Goal: Task Accomplishment & Management: Manage account settings

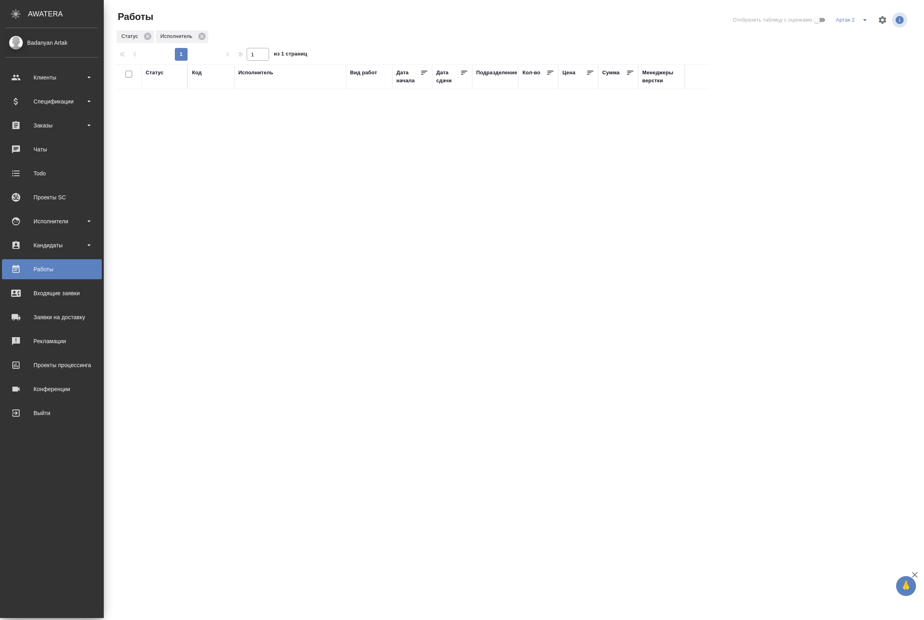
click at [27, 44] on div "Badanyan Artak" at bounding box center [52, 42] width 92 height 9
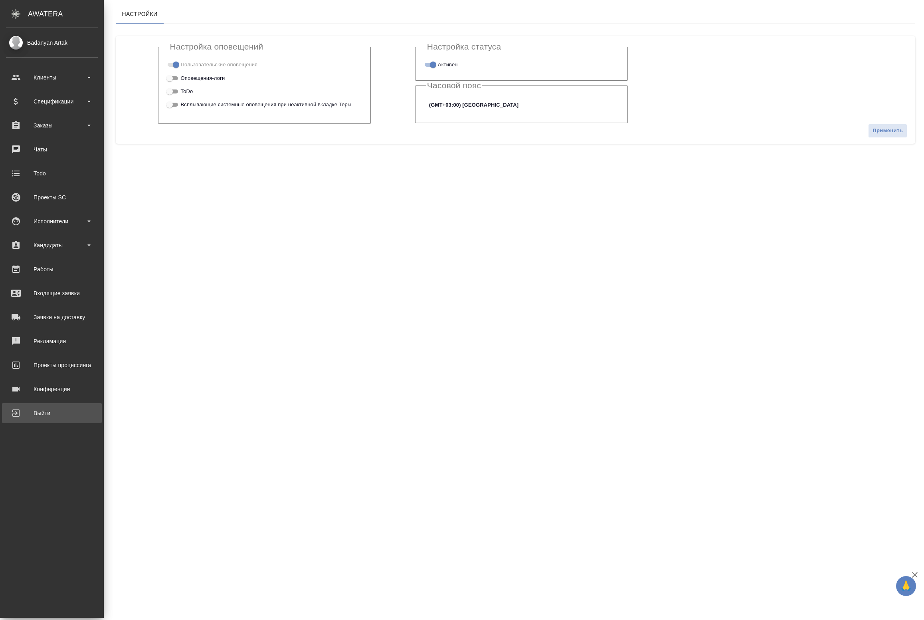
click at [41, 410] on div "Выйти" at bounding box center [52, 413] width 92 height 12
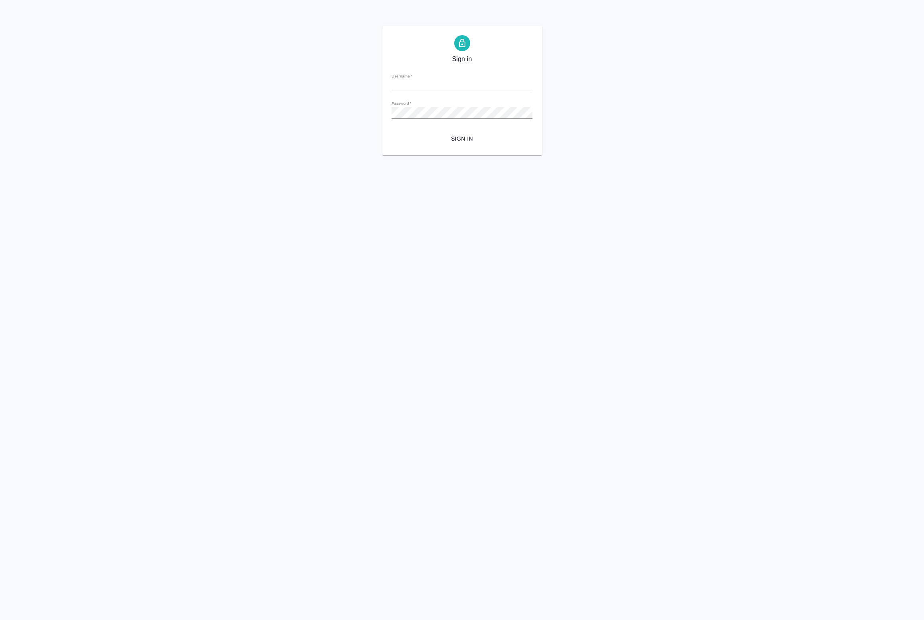
type input "[EMAIL_ADDRESS][DOMAIN_NAME]"
click at [460, 76] on div "Username   * a.badanyan@awatera.com" at bounding box center [462, 82] width 141 height 18
click at [463, 89] on input "[EMAIL_ADDRESS][DOMAIN_NAME]" at bounding box center [462, 85] width 141 height 11
drag, startPoint x: 202, startPoint y: 306, endPoint x: 372, endPoint y: 209, distance: 196.0
click at [204, 155] on html "Sign in Username   * a.badanyan@awatera.com Password   * urlPath   * / Sign in" at bounding box center [462, 77] width 924 height 155
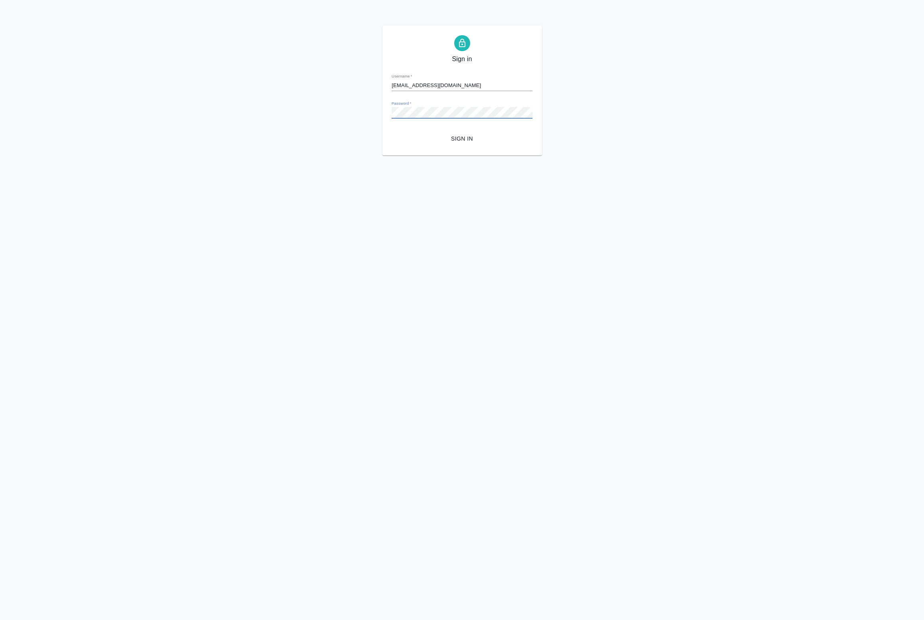
click at [329, 99] on div "Sign in Username   * a.badanyan@awatera.com Password   * urlPath   * / Sign in" at bounding box center [462, 91] width 924 height 130
click at [623, 155] on html "Sign in Username   * a.badanyan@awatera.com Password   * urlPath   * / Sign in" at bounding box center [462, 77] width 924 height 155
click at [475, 141] on span "Sign in" at bounding box center [462, 139] width 128 height 10
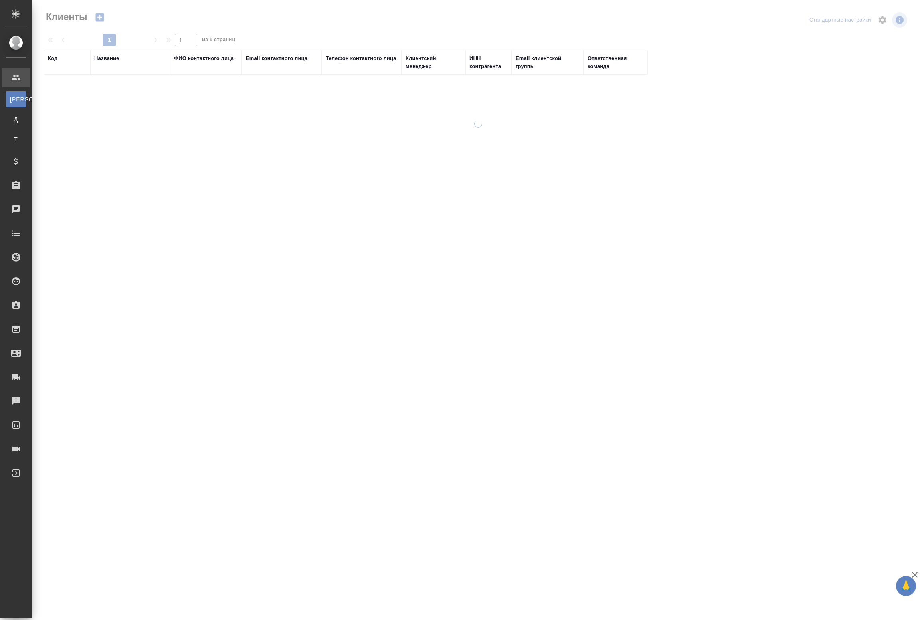
select select "RU"
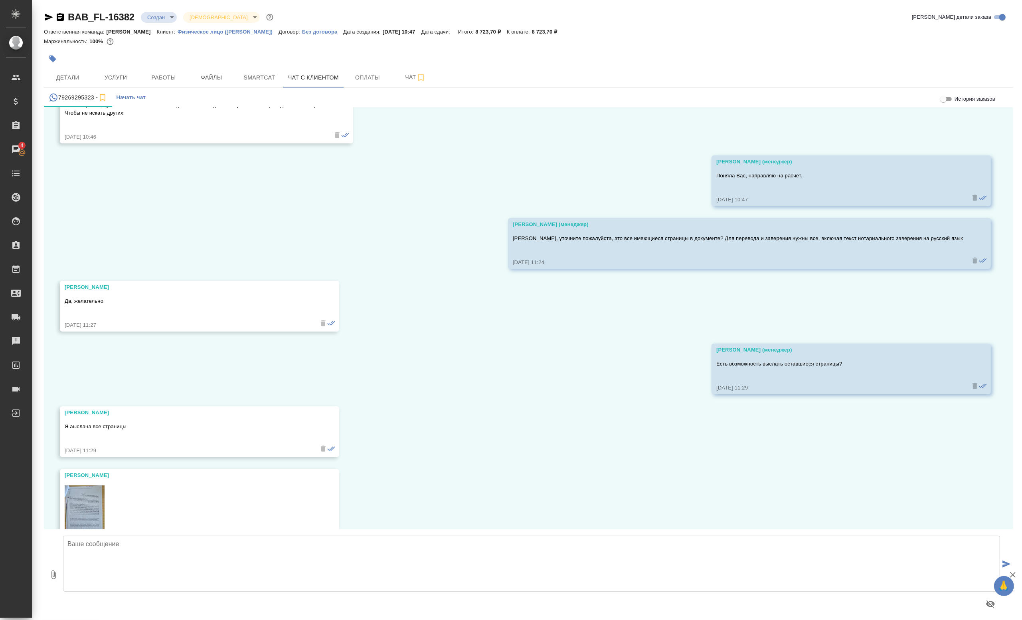
scroll to position [876, 0]
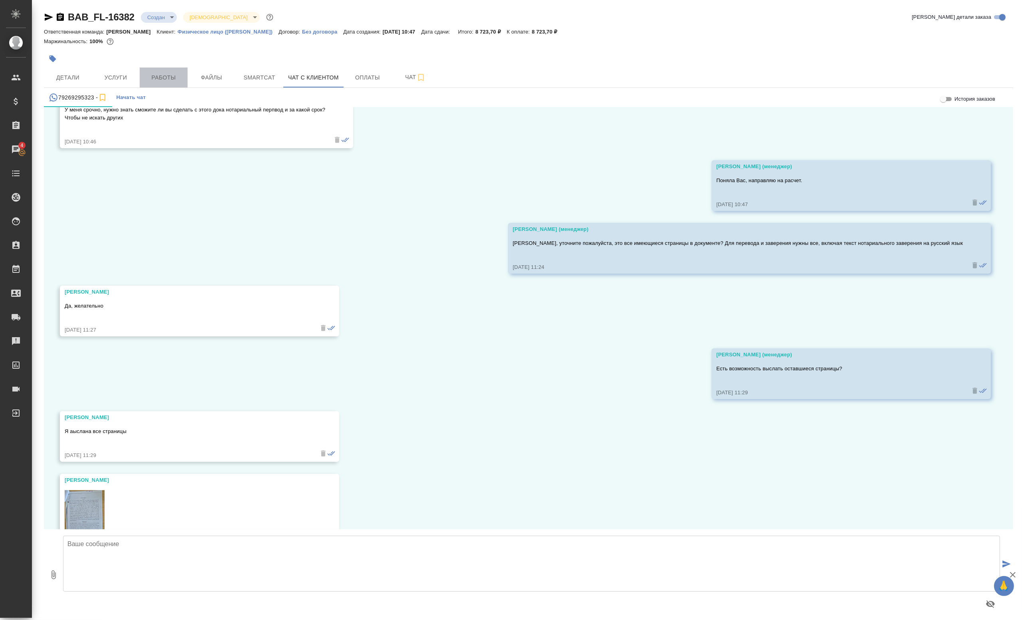
click at [165, 74] on span "Работы" at bounding box center [164, 78] width 38 height 10
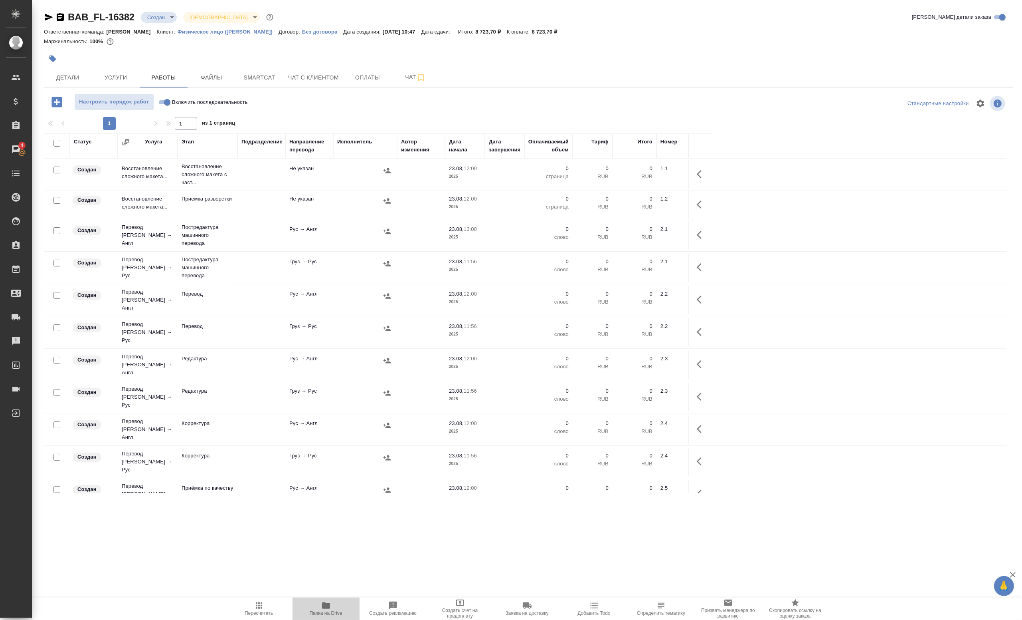
click at [322, 600] on icon "button" at bounding box center [326, 605] width 10 height 10
click at [402, 74] on span "Чат" at bounding box center [415, 77] width 38 height 10
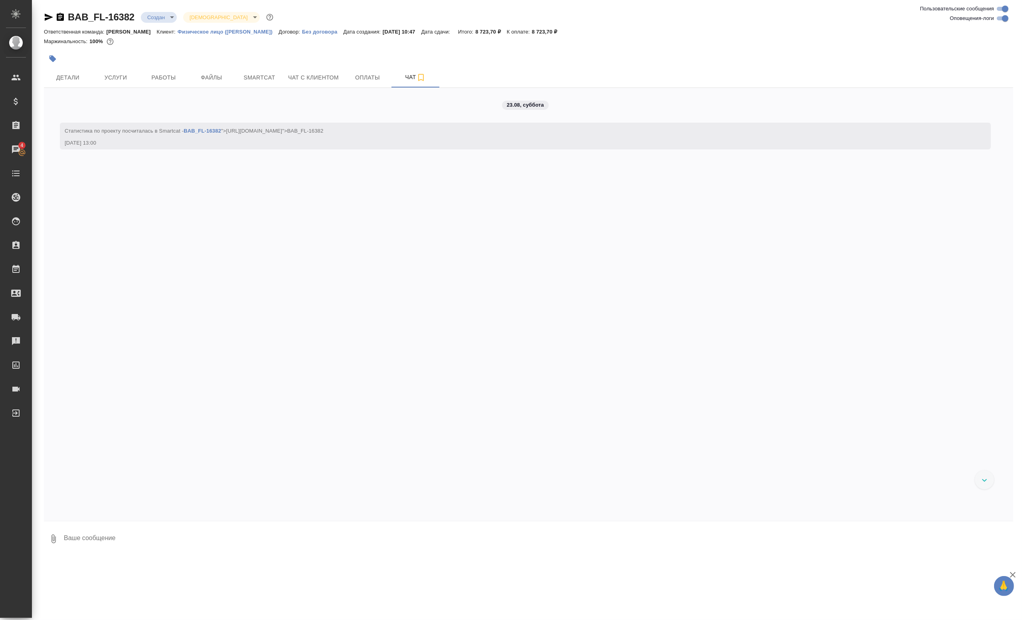
click at [1000, 22] on input "Оповещения-логи" at bounding box center [1005, 19] width 29 height 10
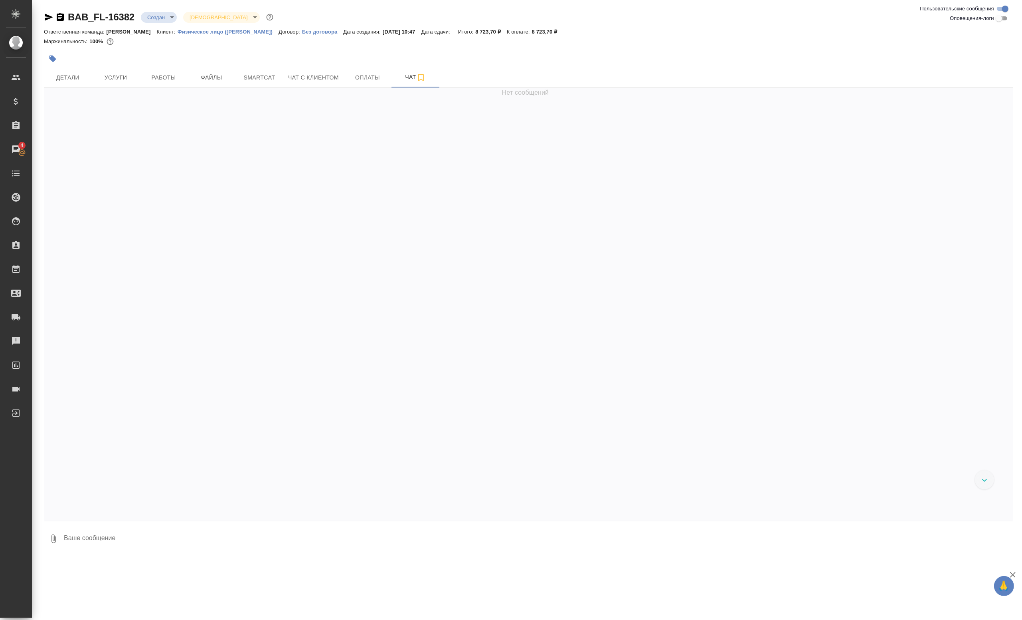
click at [1001, 19] on input "Оповещения-логи" at bounding box center [999, 19] width 29 height 10
checkbox input "true"
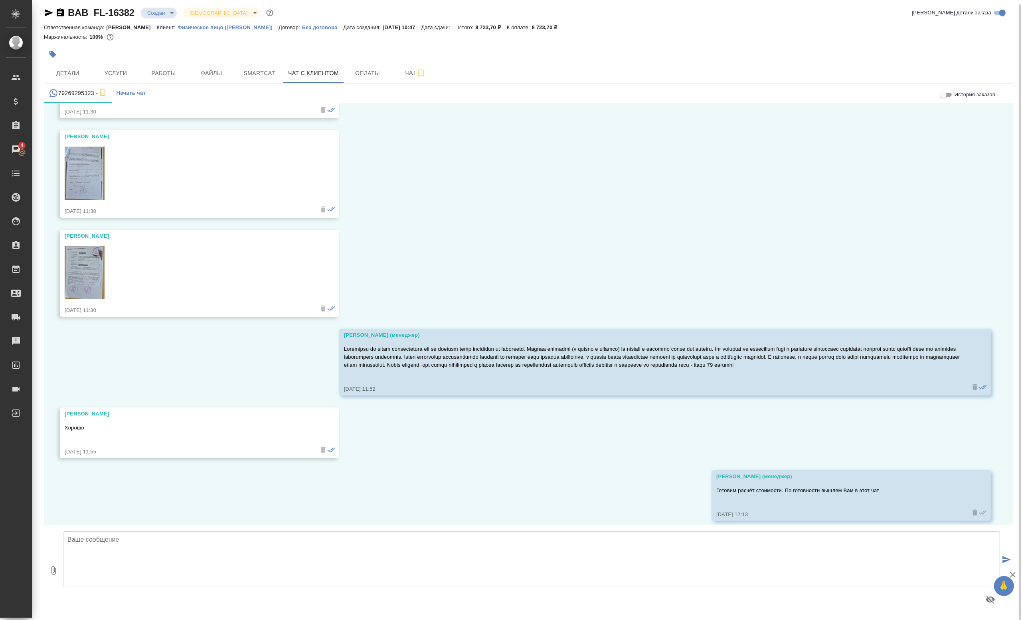
scroll to position [1619, 0]
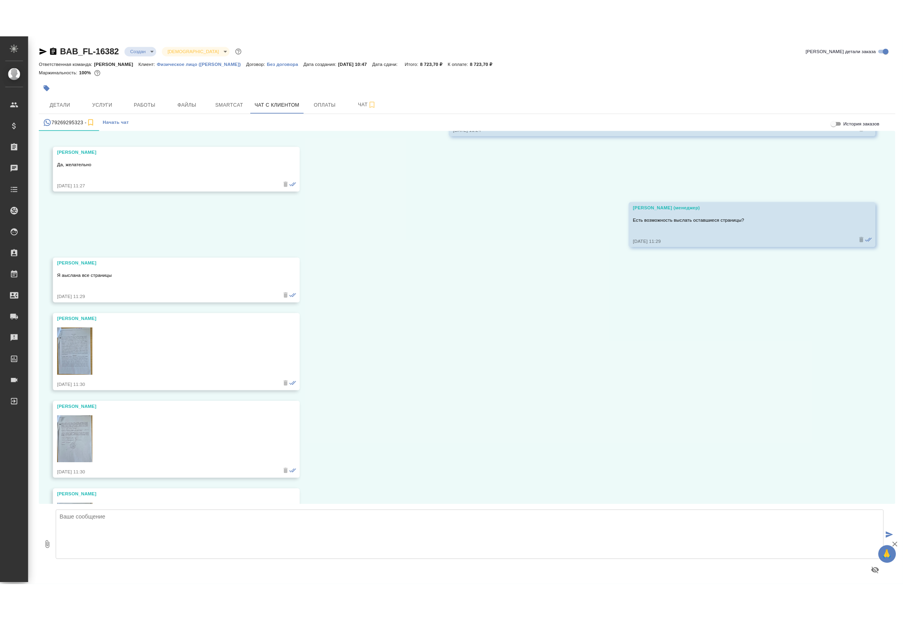
scroll to position [1037, 0]
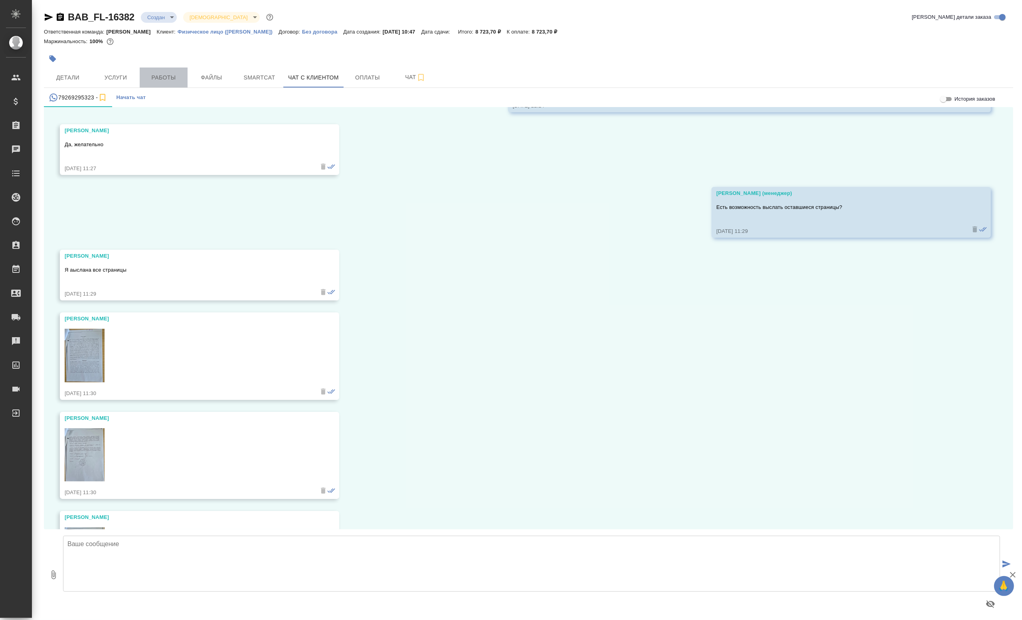
click at [168, 82] on span "Работы" at bounding box center [164, 78] width 38 height 10
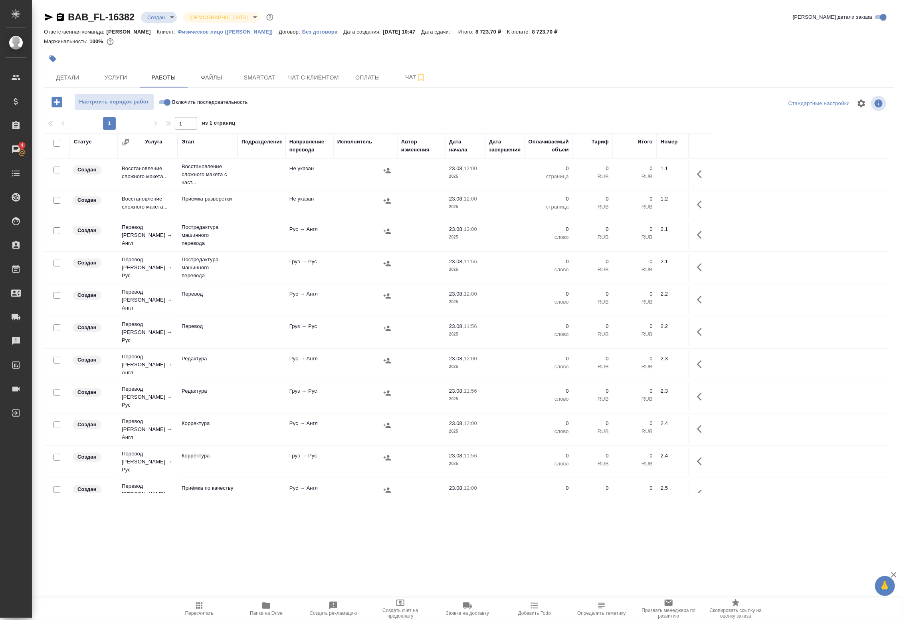
click at [324, 177] on td "Не указан" at bounding box center [309, 174] width 48 height 28
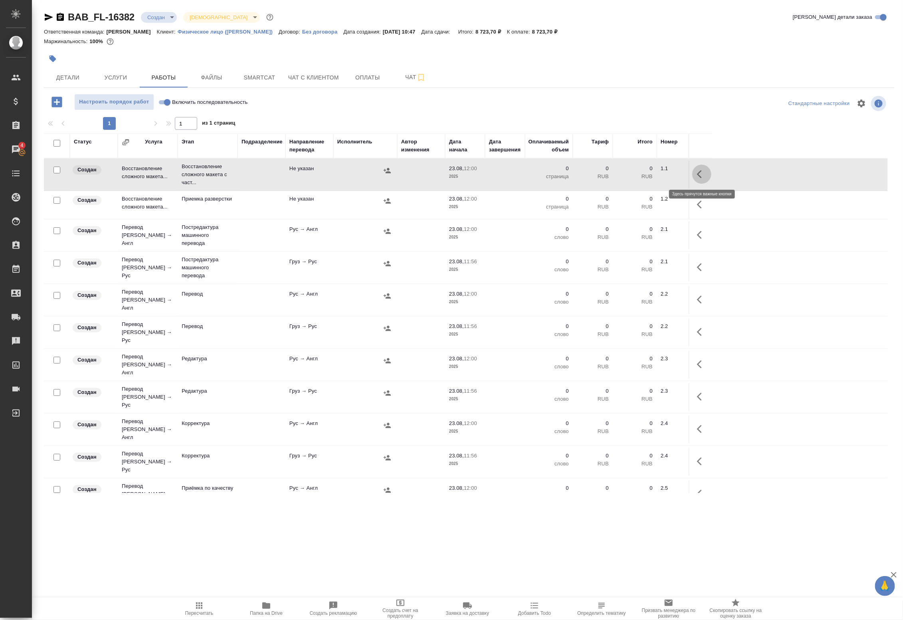
click at [705, 172] on icon "button" at bounding box center [702, 174] width 10 height 10
click at [639, 177] on icon "button" at bounding box center [643, 174] width 10 height 10
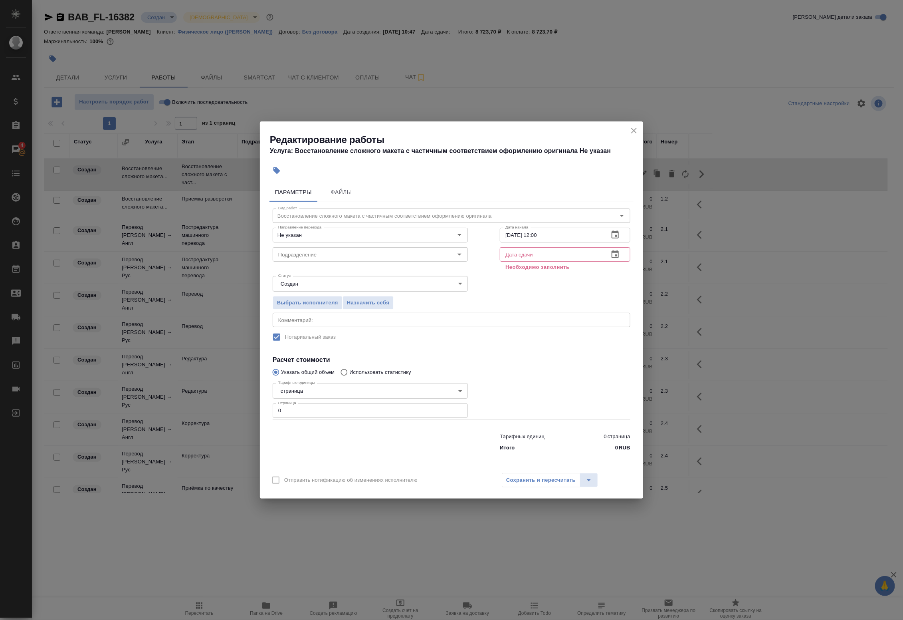
click at [323, 163] on div at bounding box center [393, 171] width 250 height 18
click at [613, 256] on icon "button" at bounding box center [615, 255] width 10 height 10
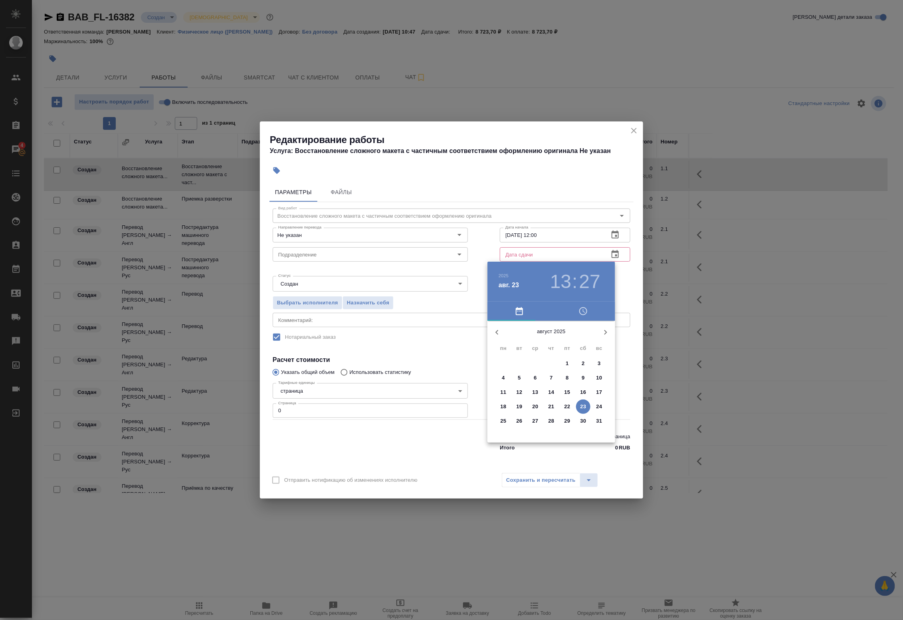
click at [501, 418] on p "25" at bounding box center [504, 421] width 6 height 8
type input "[DATE] 13:27"
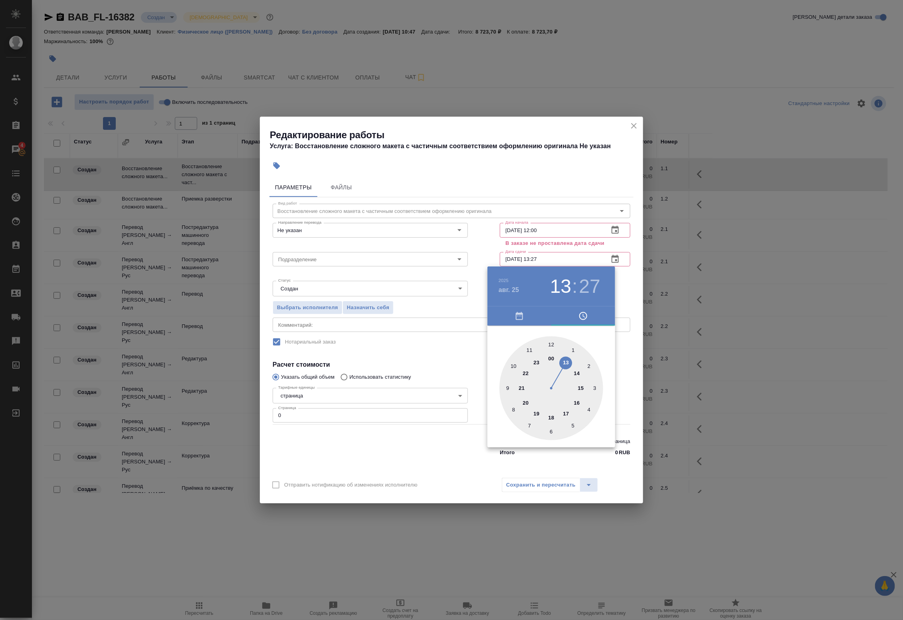
click at [590, 241] on div at bounding box center [451, 310] width 903 height 620
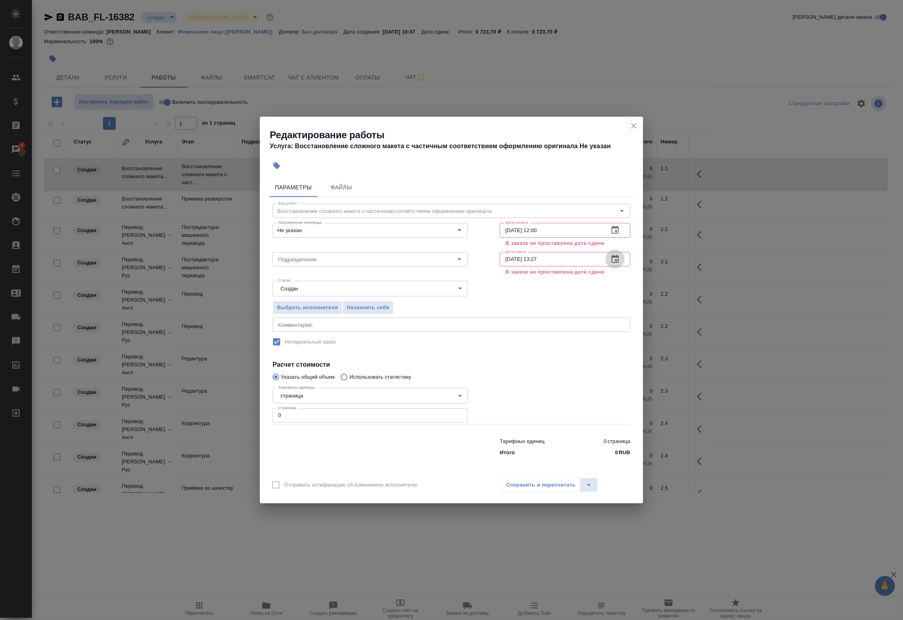
click at [615, 257] on icon "button" at bounding box center [615, 259] width 7 height 8
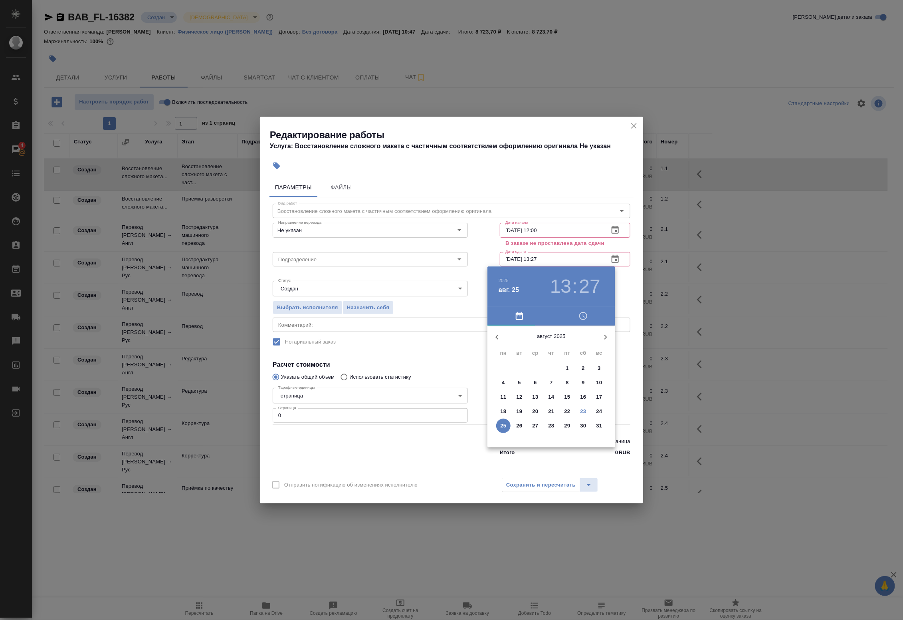
click at [596, 238] on div at bounding box center [451, 310] width 903 height 620
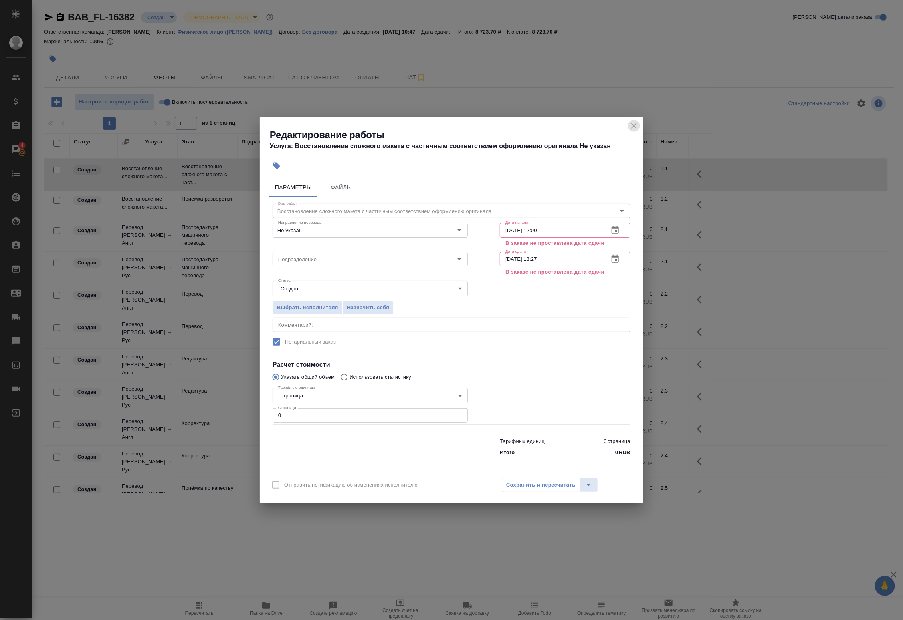
click at [633, 127] on icon "close" at bounding box center [634, 126] width 6 height 6
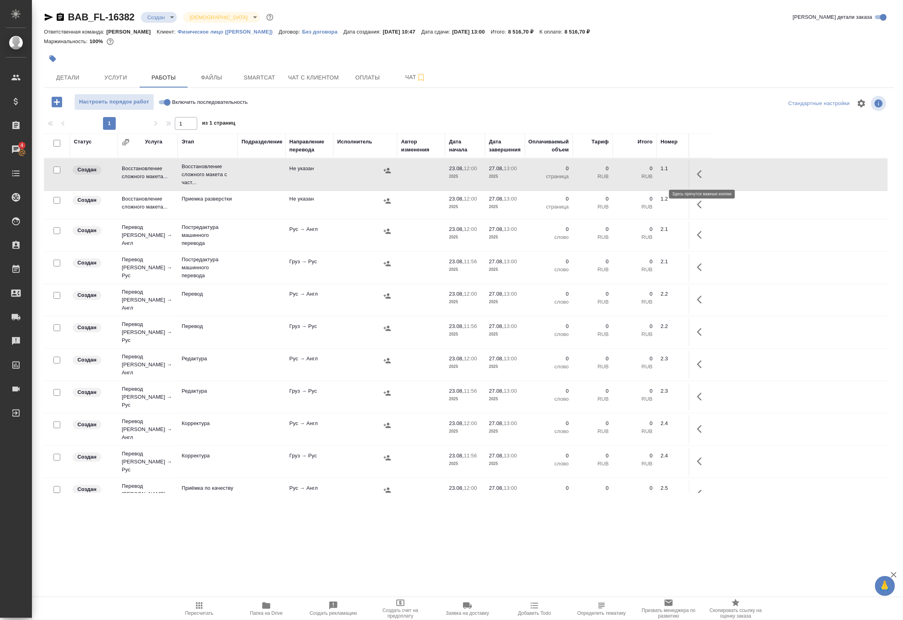
drag, startPoint x: 701, startPoint y: 175, endPoint x: 696, endPoint y: 176, distance: 5.3
click at [701, 174] on icon "button" at bounding box center [702, 174] width 10 height 10
click at [643, 176] on icon "button" at bounding box center [643, 173] width 7 height 7
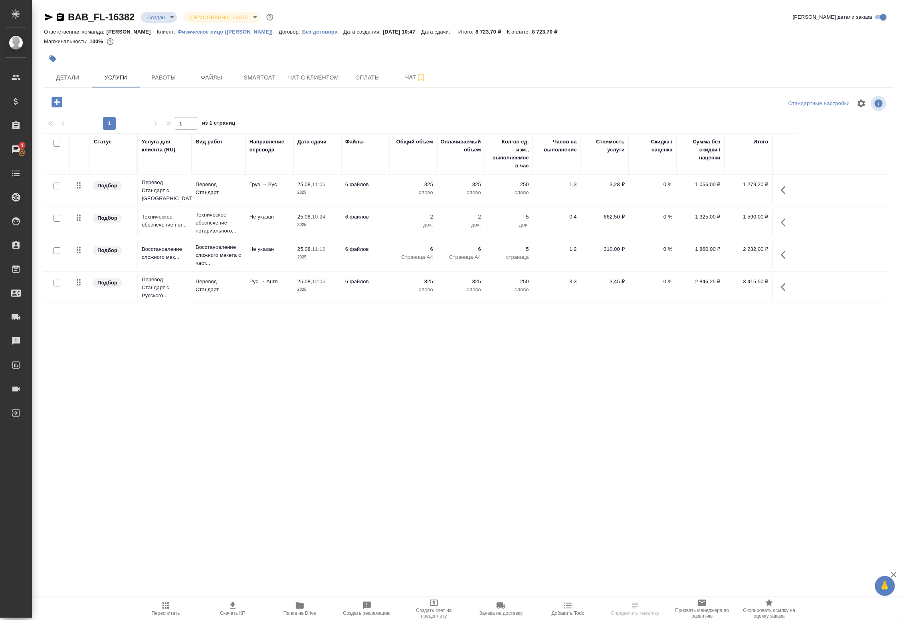
click at [168, 78] on span "Работы" at bounding box center [164, 78] width 38 height 10
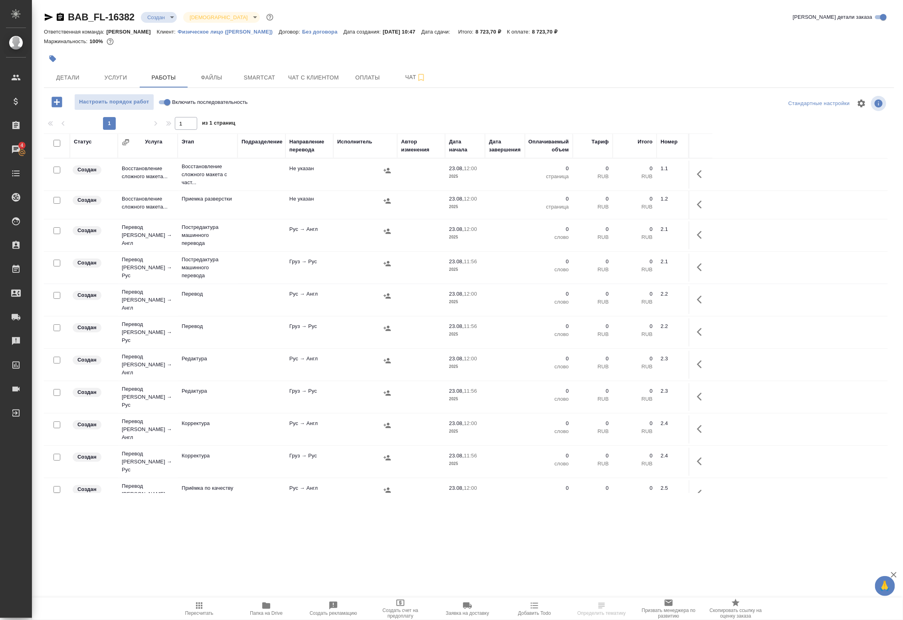
click at [316, 168] on td "Не указан" at bounding box center [309, 174] width 48 height 28
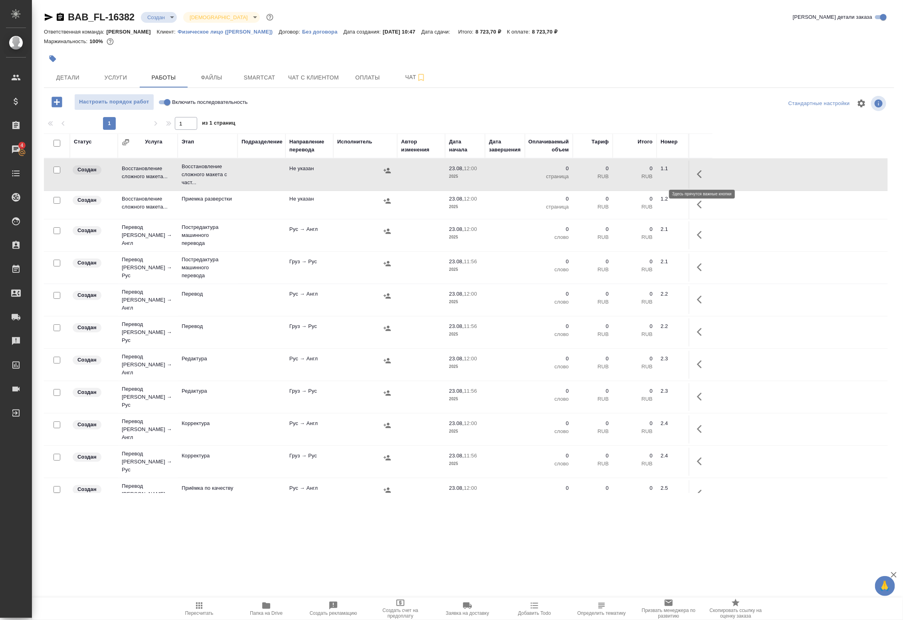
click at [698, 172] on icon "button" at bounding box center [702, 174] width 10 height 10
click at [642, 172] on icon "button" at bounding box center [643, 174] width 10 height 10
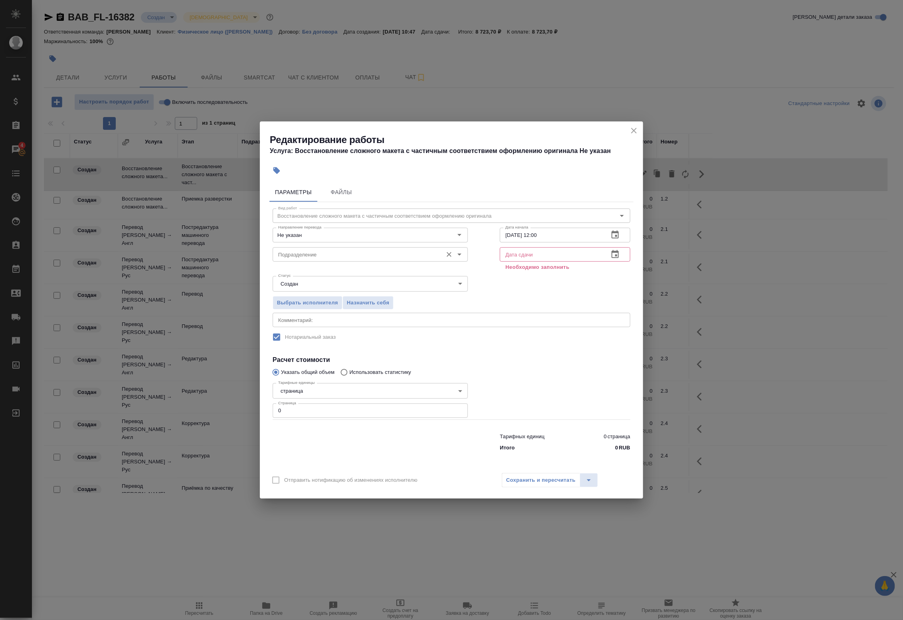
click at [337, 252] on input "Подразделение" at bounding box center [357, 255] width 164 height 10
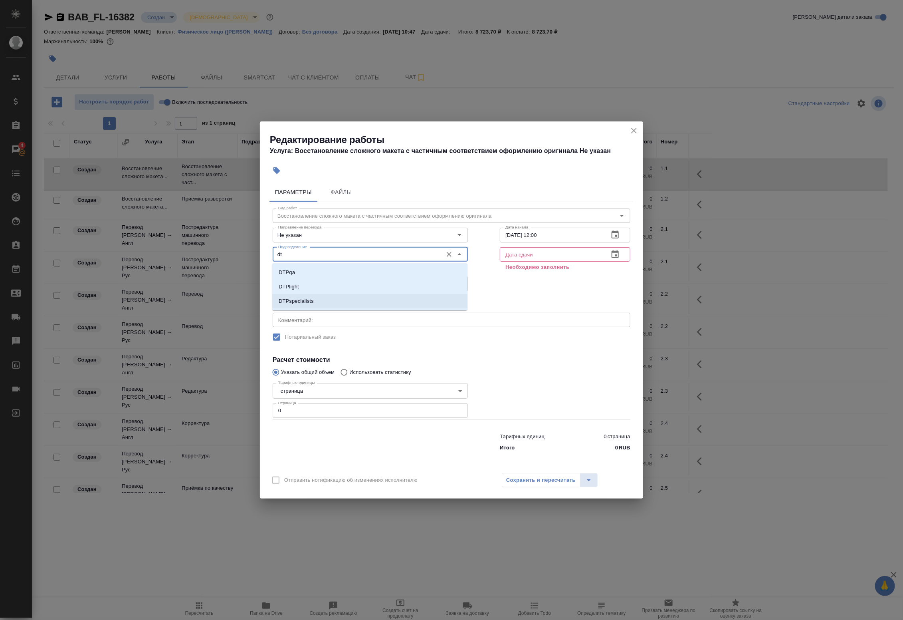
click at [326, 300] on li "DTPspecialists" at bounding box center [369, 301] width 195 height 14
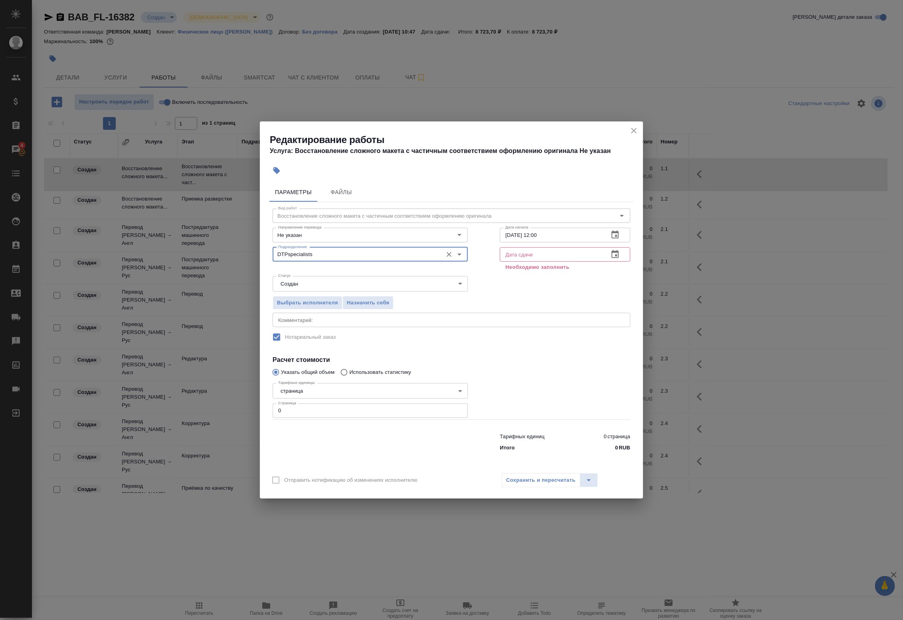
type input "DTPspecialists"
click at [611, 253] on icon "button" at bounding box center [615, 255] width 10 height 10
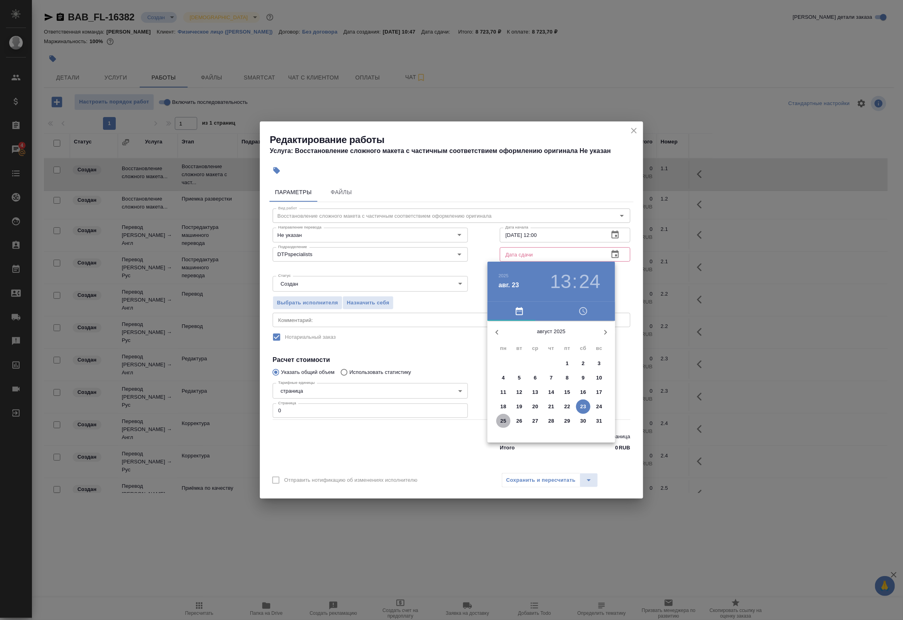
click at [502, 421] on p "25" at bounding box center [504, 421] width 6 height 8
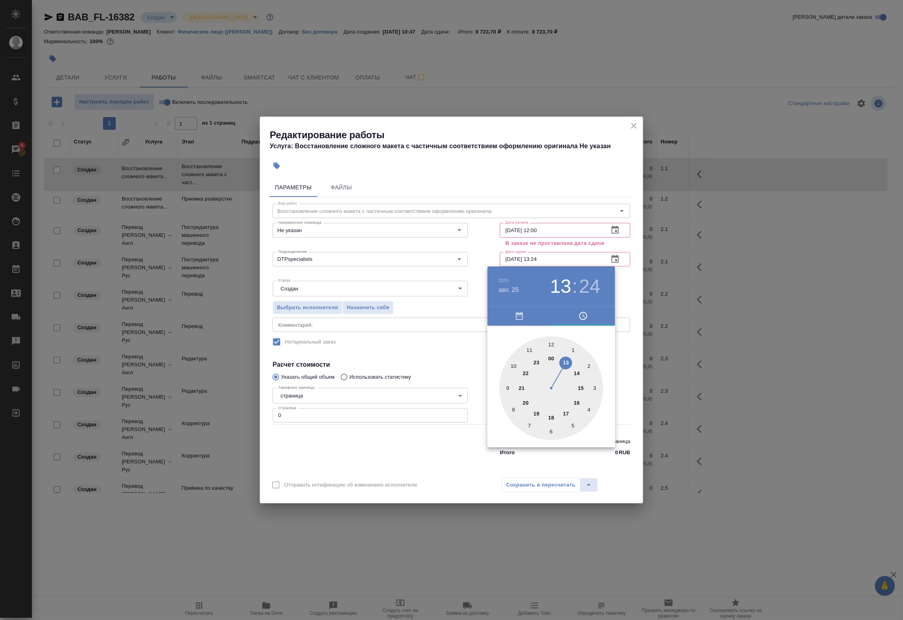
click at [513, 363] on div at bounding box center [551, 388] width 104 height 104
click at [552, 343] on div at bounding box center [551, 388] width 104 height 104
click at [615, 227] on div at bounding box center [451, 310] width 903 height 620
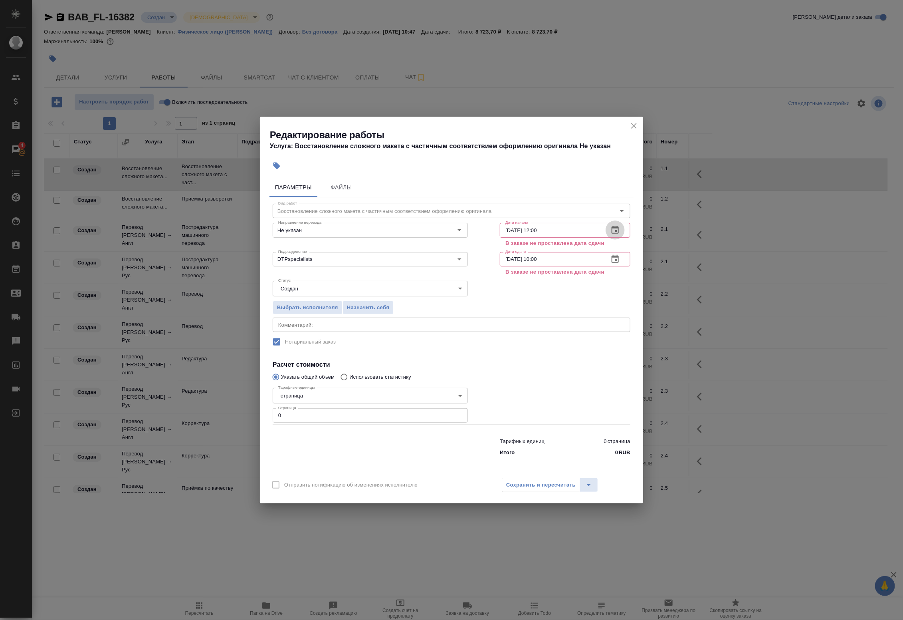
click at [612, 224] on button "button" at bounding box center [615, 229] width 19 height 19
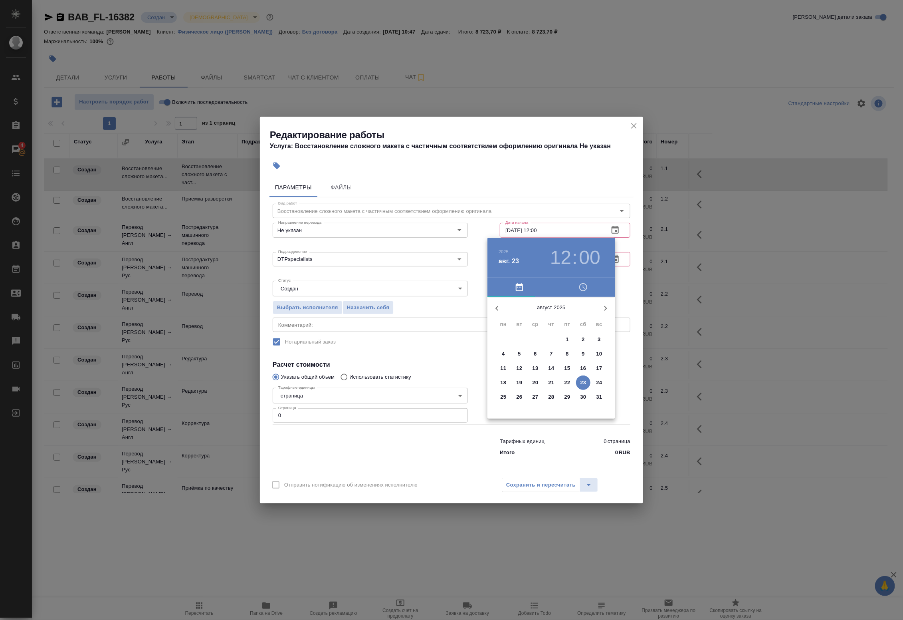
click at [622, 266] on div at bounding box center [451, 310] width 903 height 620
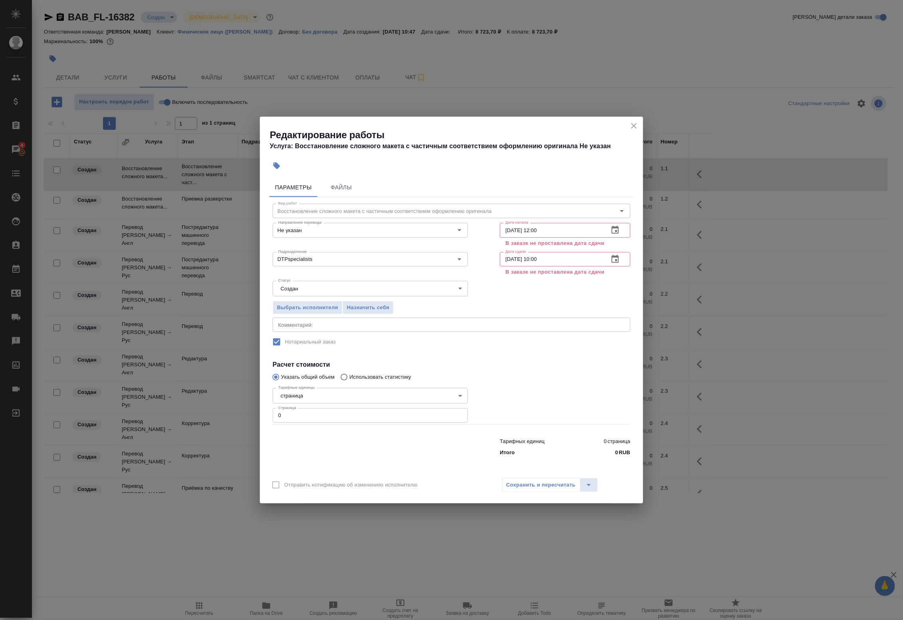
click at [617, 256] on div "2025 авг. 23 12 : 00 август 2025 пн вт ср чт пт сб вс 28 29 30 31 1 2 3 4 5 6 7…" at bounding box center [451, 310] width 903 height 620
click at [612, 260] on icon "button" at bounding box center [615, 259] width 7 height 8
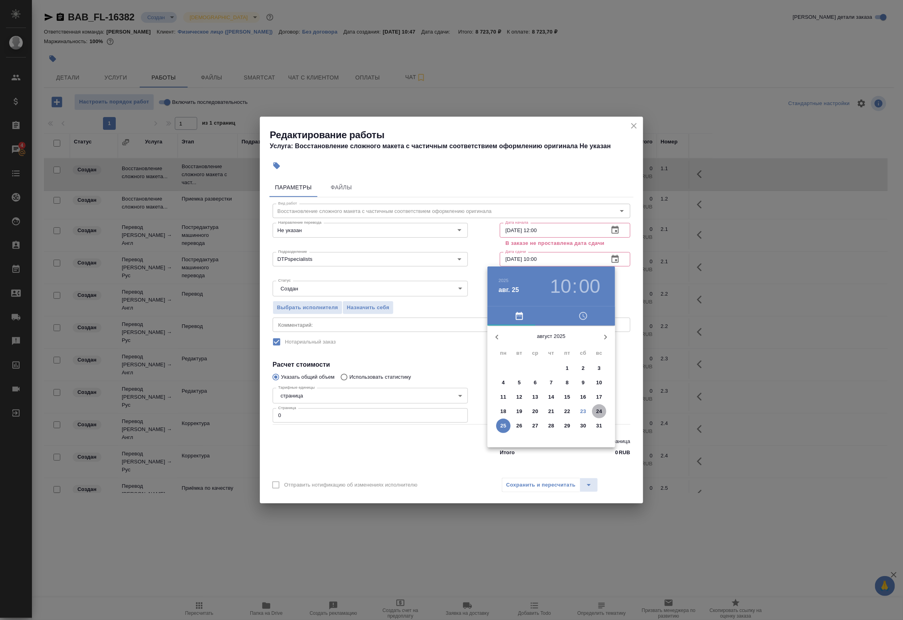
drag, startPoint x: 596, startPoint y: 410, endPoint x: 584, endPoint y: 410, distance: 12.0
click at [585, 410] on div "18 19 20 21 22 23 24" at bounding box center [551, 411] width 128 height 14
click at [582, 410] on p "23" at bounding box center [584, 411] width 6 height 8
type input "23.08.2025 10:00"
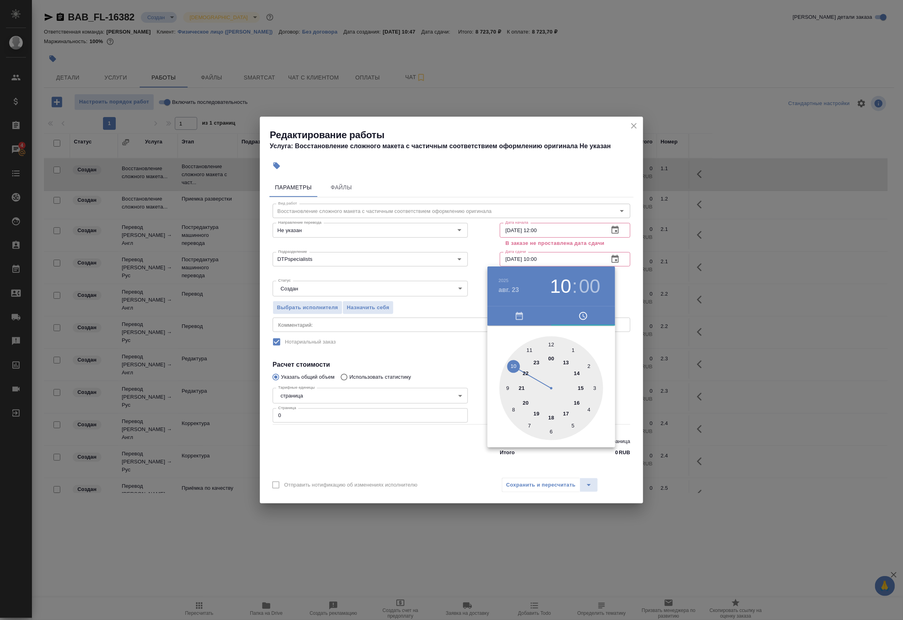
click at [637, 237] on div at bounding box center [451, 310] width 903 height 620
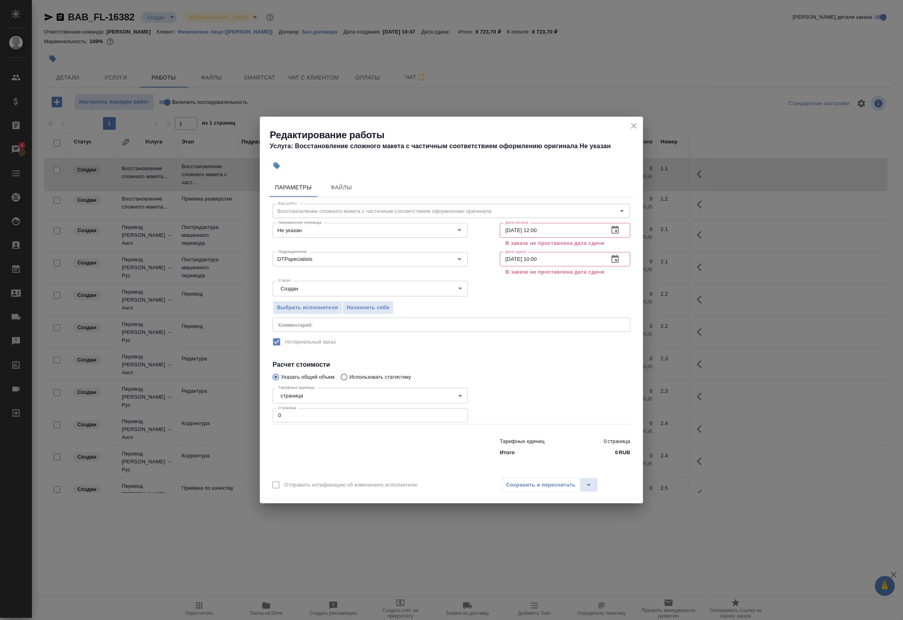
click at [180, 349] on div "Редактирование работы Услуга: Восстановление сложного макета с частичным соотве…" at bounding box center [451, 310] width 903 height 620
click at [634, 124] on icon "close" at bounding box center [634, 126] width 10 height 10
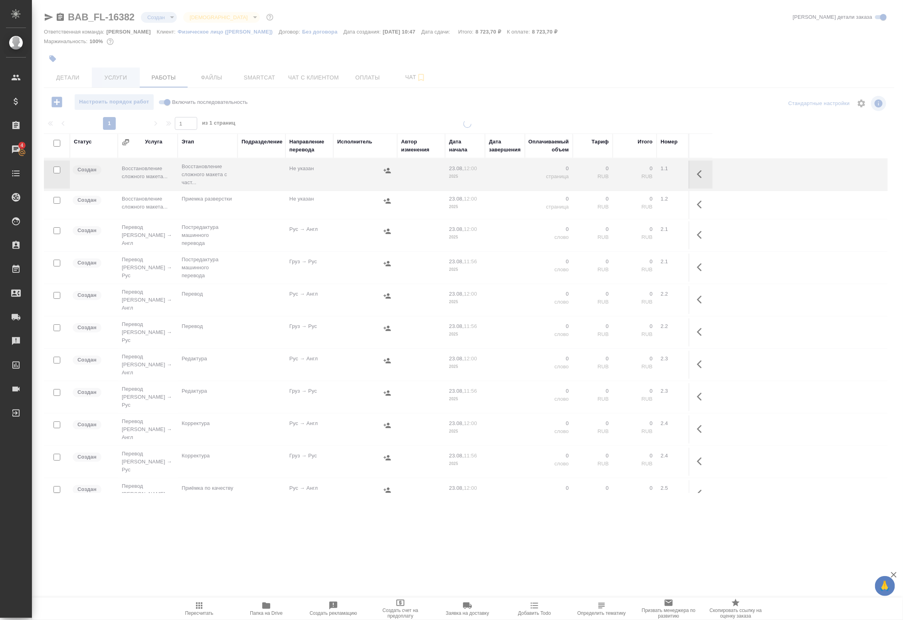
click at [120, 75] on span "Услуги" at bounding box center [116, 78] width 38 height 10
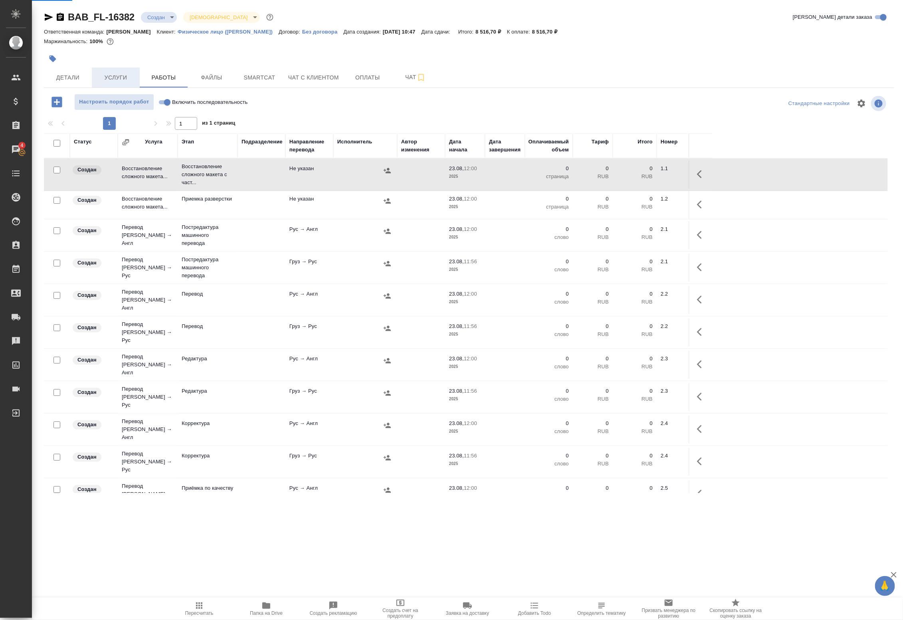
click at [121, 77] on span "Услуги" at bounding box center [116, 78] width 38 height 10
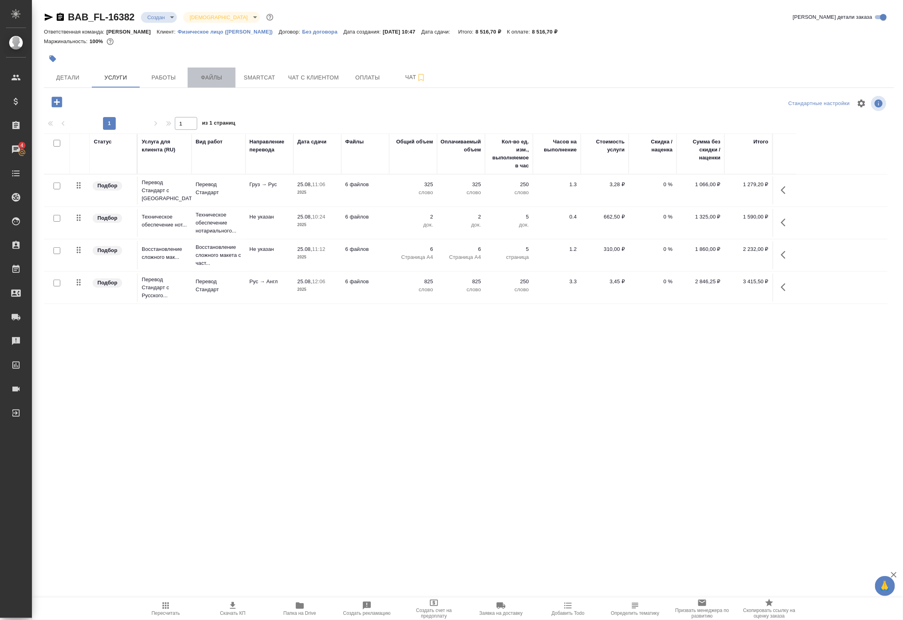
click at [222, 75] on span "Файлы" at bounding box center [211, 78] width 38 height 10
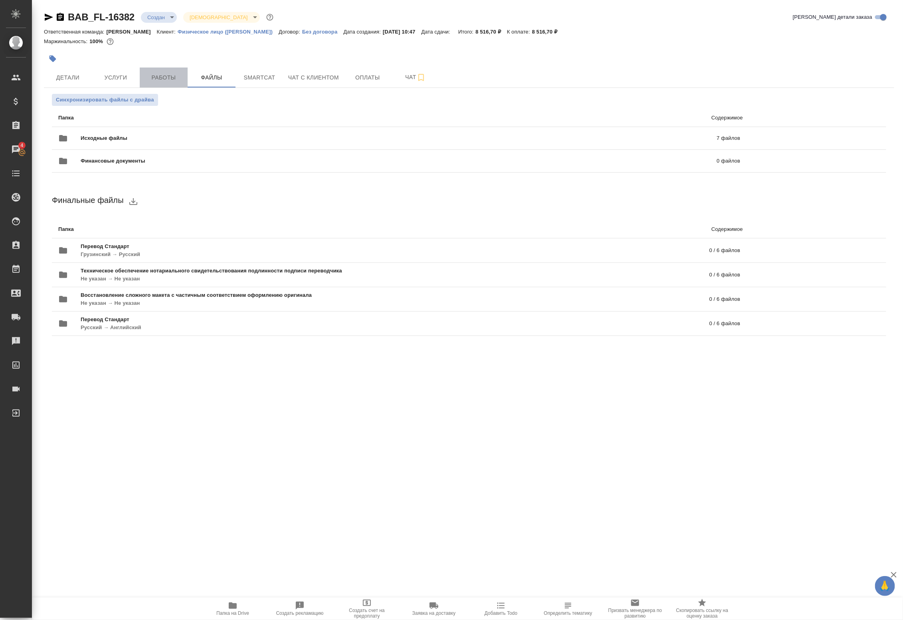
click at [161, 76] on span "Работы" at bounding box center [164, 78] width 38 height 10
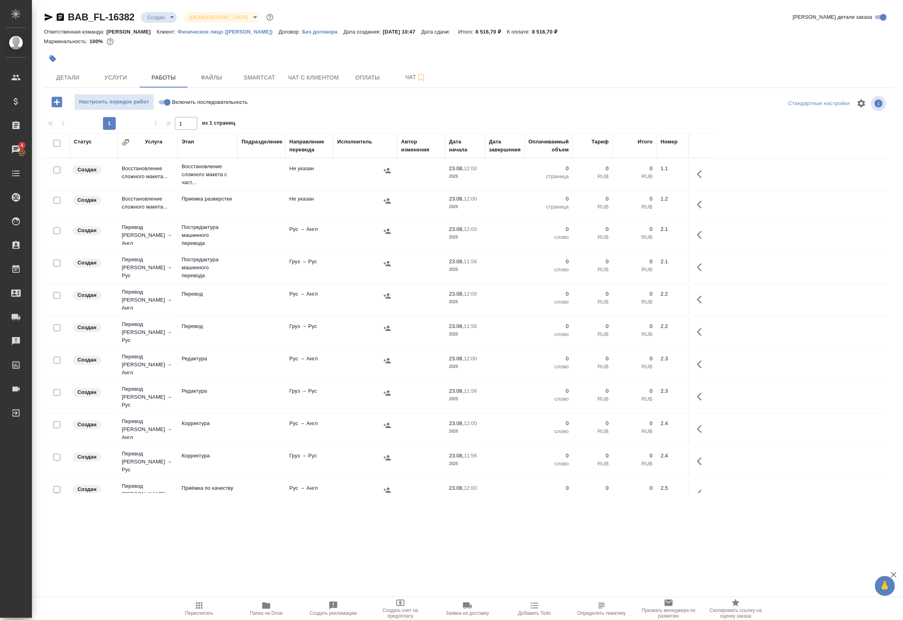
click at [262, 174] on td at bounding box center [262, 174] width 48 height 28
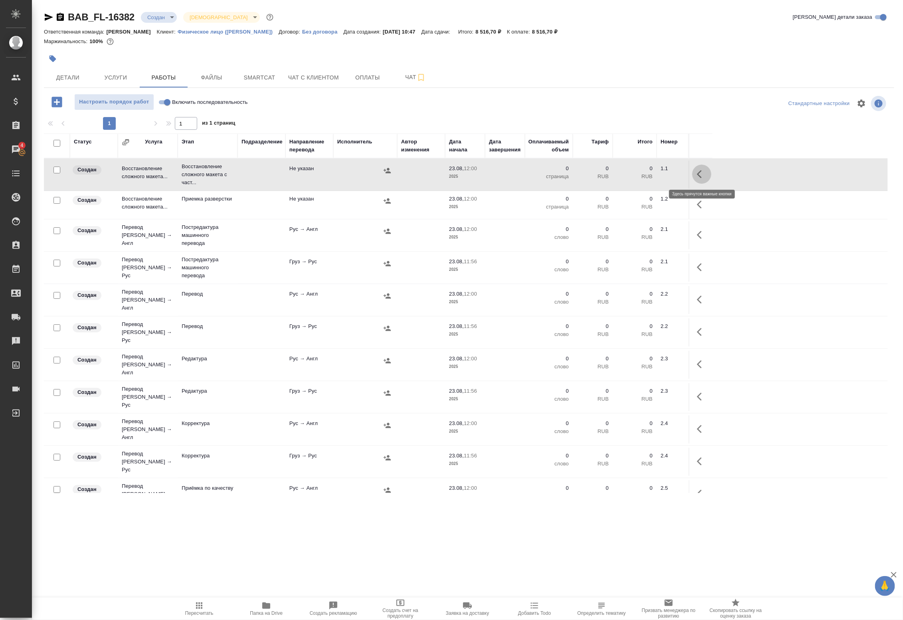
click at [702, 176] on icon "button" at bounding box center [702, 174] width 10 height 10
click at [646, 176] on icon "button" at bounding box center [643, 174] width 10 height 10
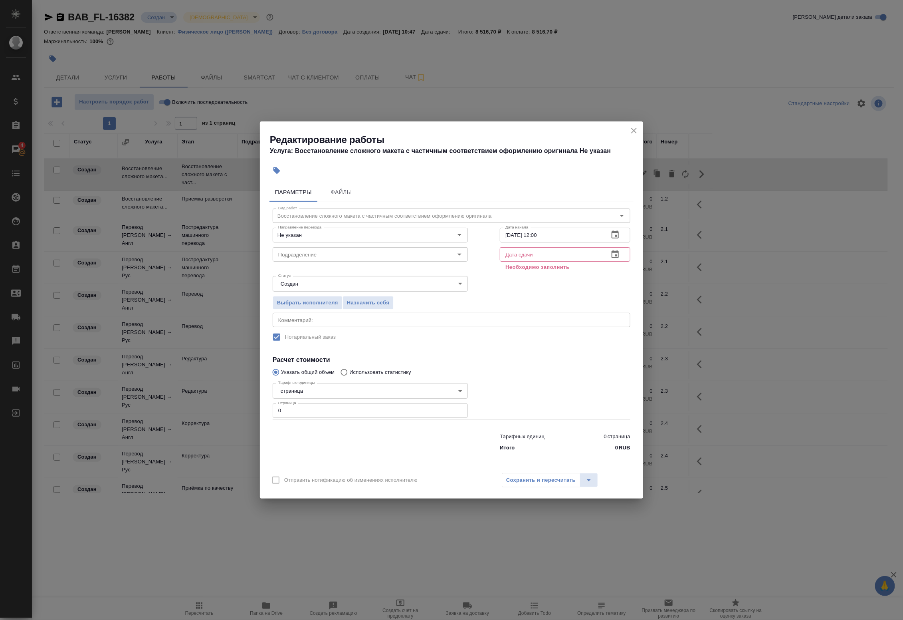
click at [619, 251] on icon "button" at bounding box center [615, 255] width 10 height 10
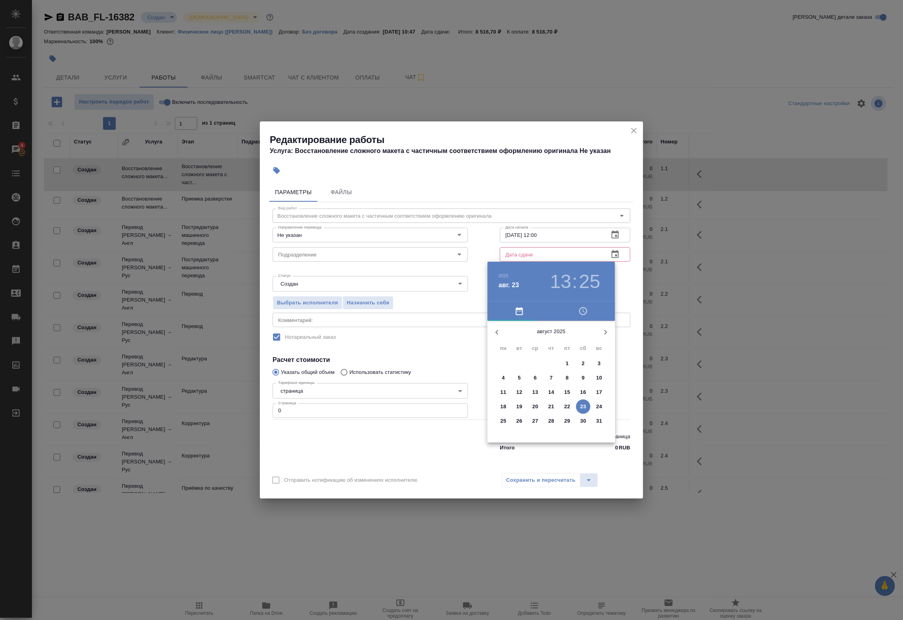
click at [501, 420] on p "25" at bounding box center [504, 421] width 6 height 8
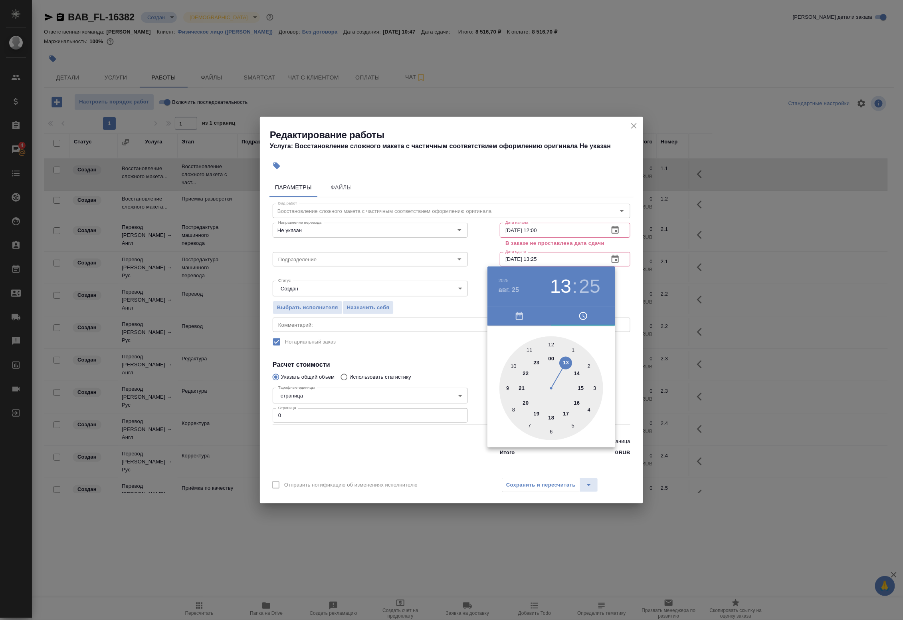
click at [513, 369] on div at bounding box center [551, 388] width 104 height 104
type input "25.08.2025 10:00"
drag, startPoint x: 551, startPoint y: 345, endPoint x: 561, endPoint y: 337, distance: 13.1
click at [551, 345] on div at bounding box center [551, 388] width 104 height 104
click at [614, 237] on div at bounding box center [451, 310] width 903 height 620
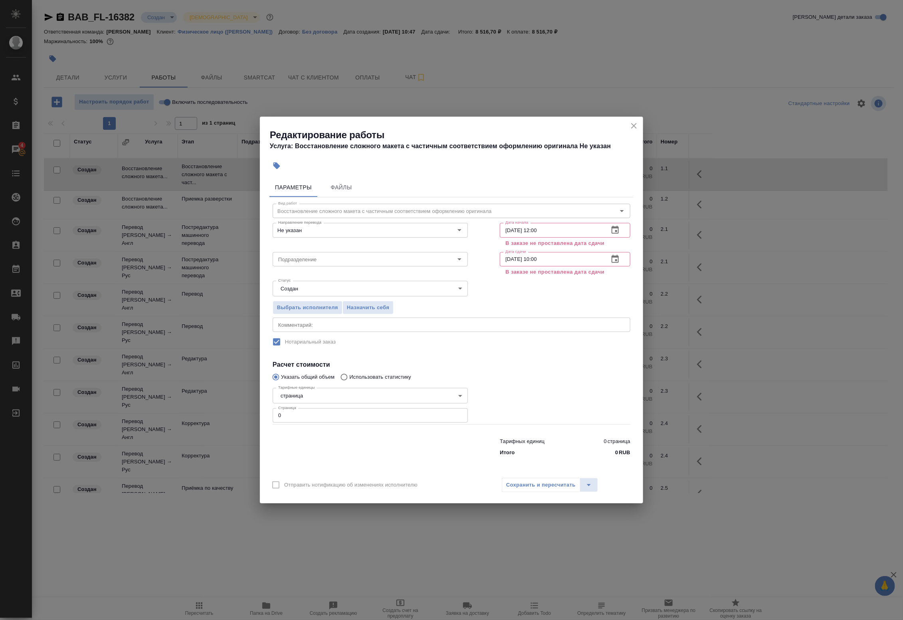
click at [614, 220] on div "Дата начала 23.08.2025 12:00 Дата начала В заказе не проставлена дата сдачи" at bounding box center [565, 234] width 162 height 61
click at [613, 226] on icon "button" at bounding box center [615, 230] width 10 height 10
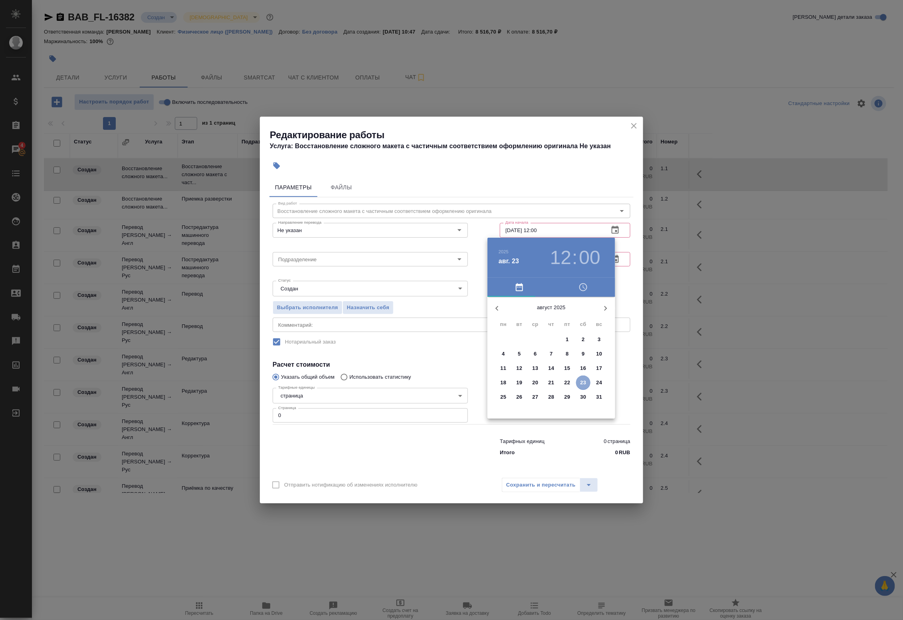
click at [586, 382] on p "23" at bounding box center [584, 382] width 6 height 8
drag, startPoint x: 560, startPoint y: 258, endPoint x: 585, endPoint y: 256, distance: 25.2
click at [561, 258] on h3 "12" at bounding box center [560, 257] width 21 height 22
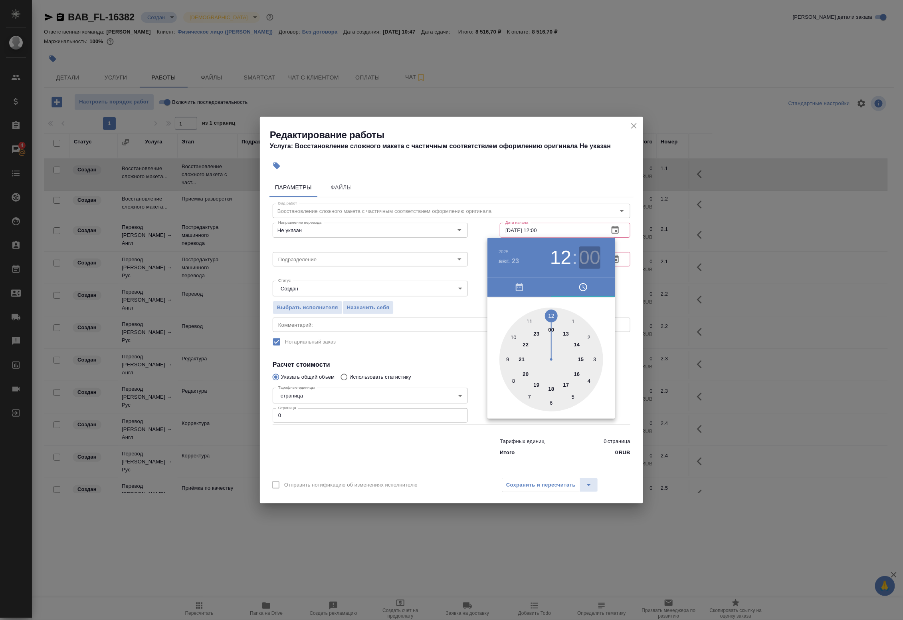
click at [594, 255] on h3 "00" at bounding box center [589, 257] width 21 height 22
click at [625, 240] on div at bounding box center [451, 310] width 903 height 620
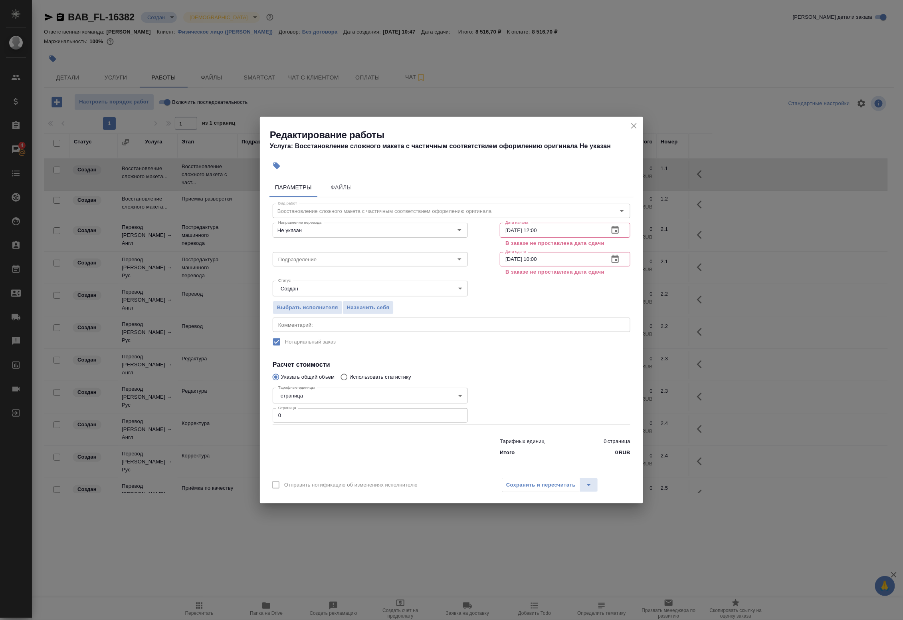
click at [521, 484] on div "Сохранить и пересчитать" at bounding box center [550, 485] width 96 height 14
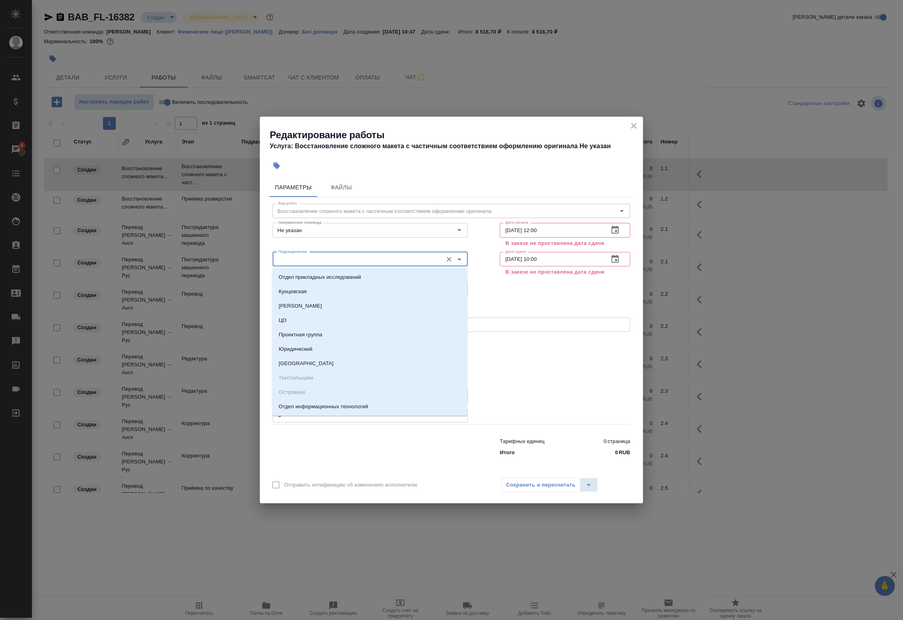
click at [340, 256] on input "Подразделение" at bounding box center [357, 259] width 164 height 10
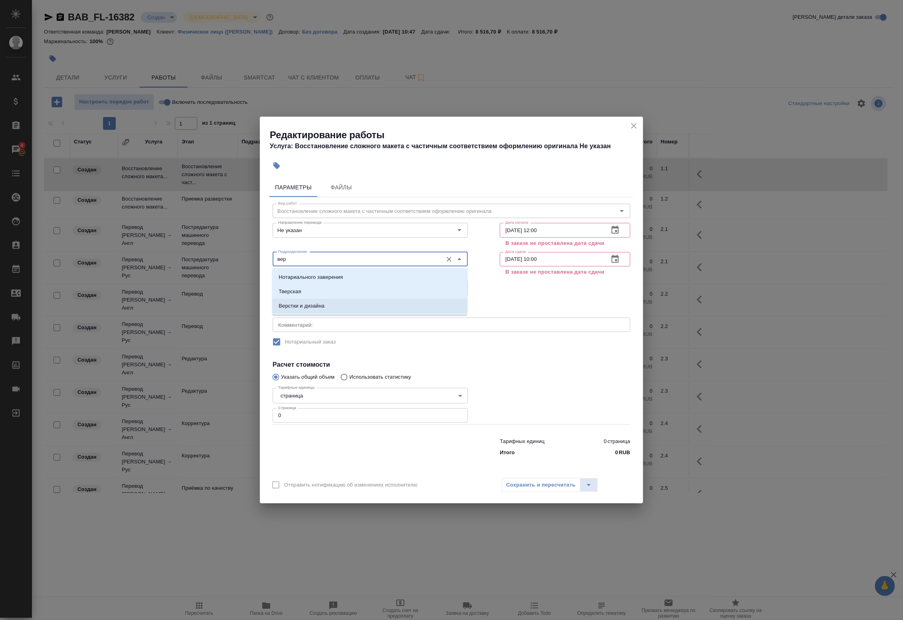
click at [312, 303] on p "Верстки и дизайна" at bounding box center [302, 306] width 46 height 8
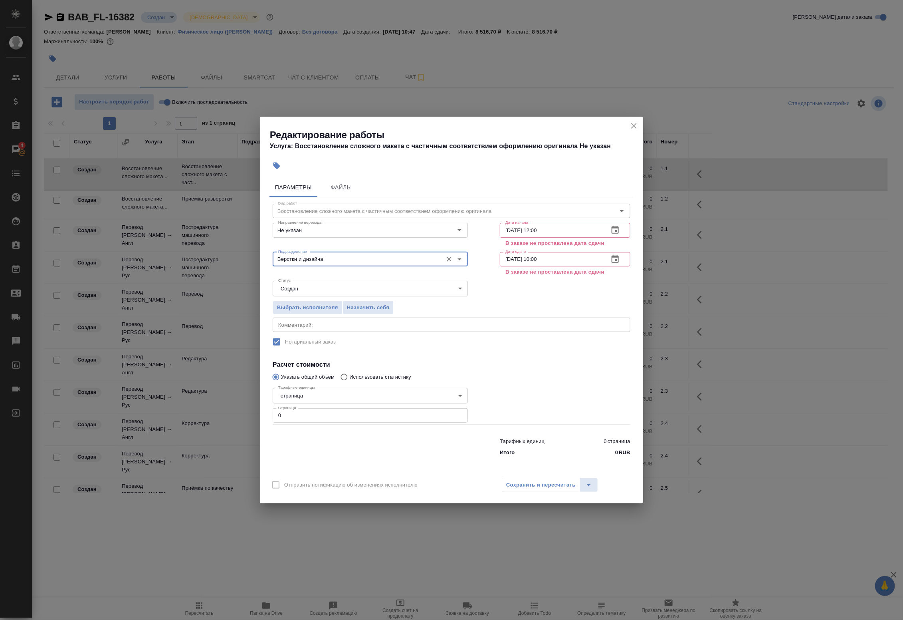
type input "Верстки и дизайна"
click at [268, 421] on div "Параметры Файлы Вид работ Восстановление сложного макета с частичным соответств…" at bounding box center [451, 323] width 383 height 298
drag, startPoint x: 293, startPoint y: 416, endPoint x: 179, endPoint y: 398, distance: 116.0
click at [178, 398] on div "Редактирование работы Услуга: Восстановление сложного макета с частичным соотве…" at bounding box center [451, 310] width 903 height 620
type input "6"
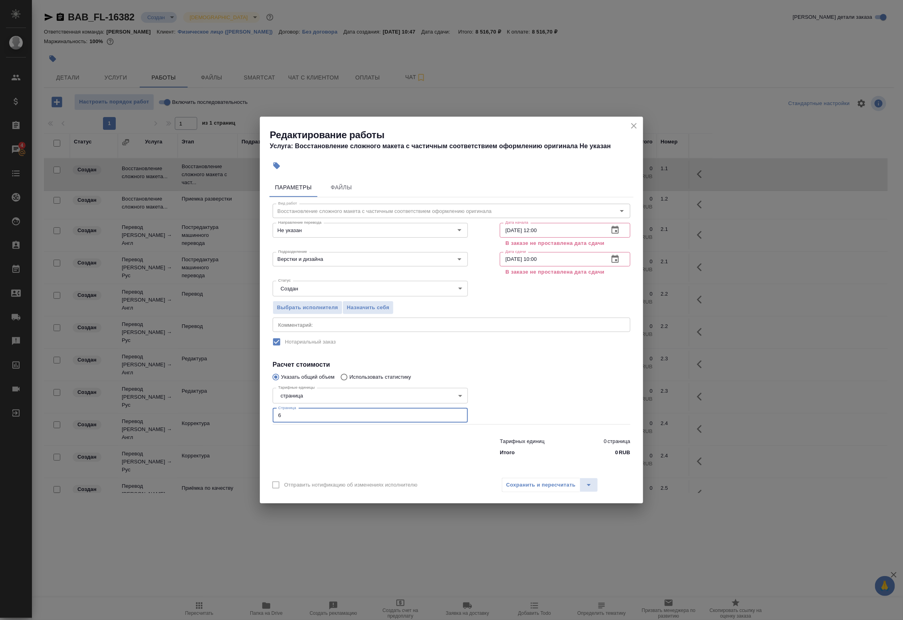
click at [426, 461] on div "Параметры Файлы Вид работ Восстановление сложного макета с частичным соответств…" at bounding box center [451, 323] width 383 height 298
click at [526, 481] on div "Сохранить и пересчитать" at bounding box center [550, 485] width 96 height 14
click at [561, 228] on input "[DATE] 12:00" at bounding box center [551, 230] width 103 height 14
click at [631, 129] on icon "close" at bounding box center [634, 126] width 10 height 10
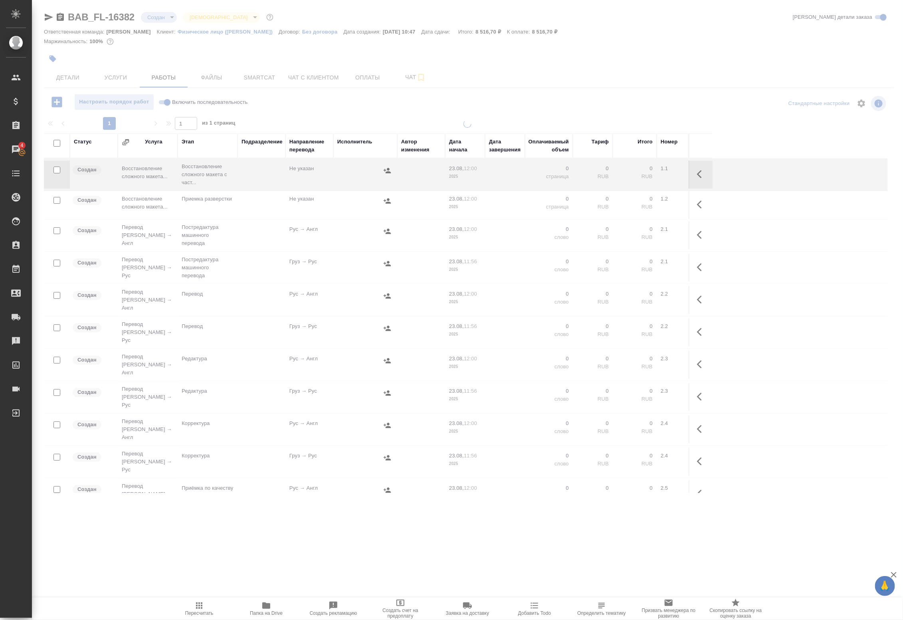
click at [77, 71] on div at bounding box center [467, 256] width 871 height 513
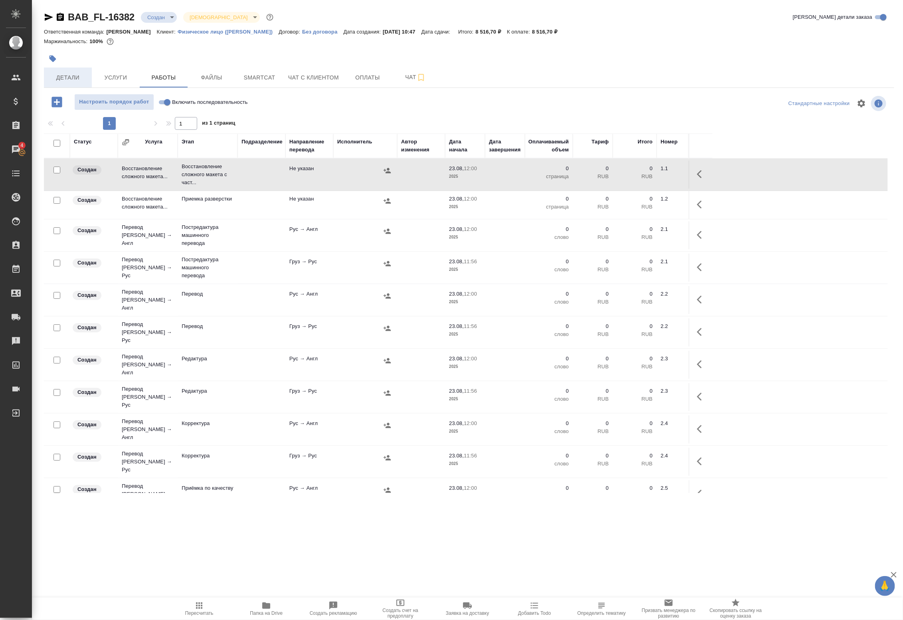
click at [74, 73] on span "Детали" at bounding box center [68, 78] width 38 height 10
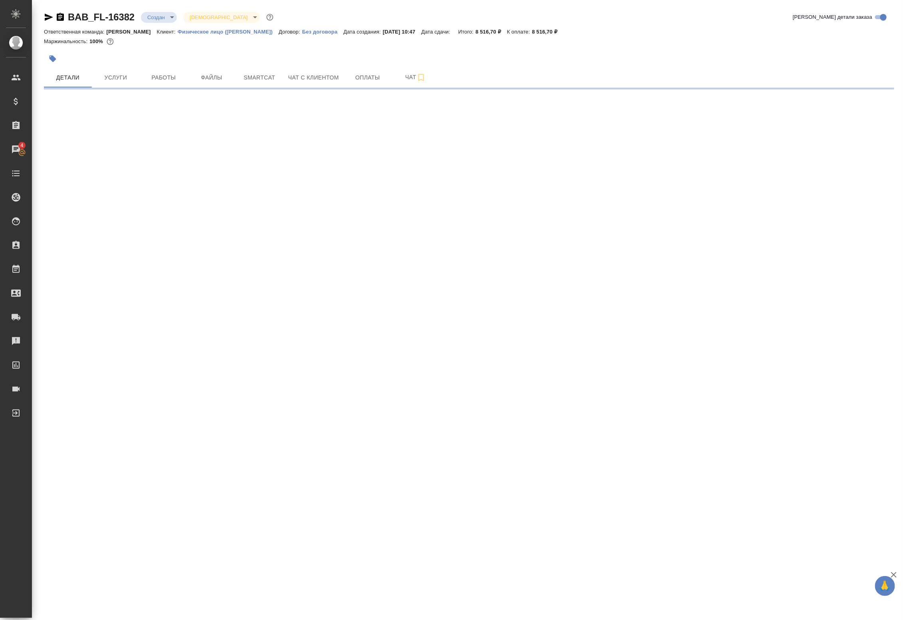
select select "RU"
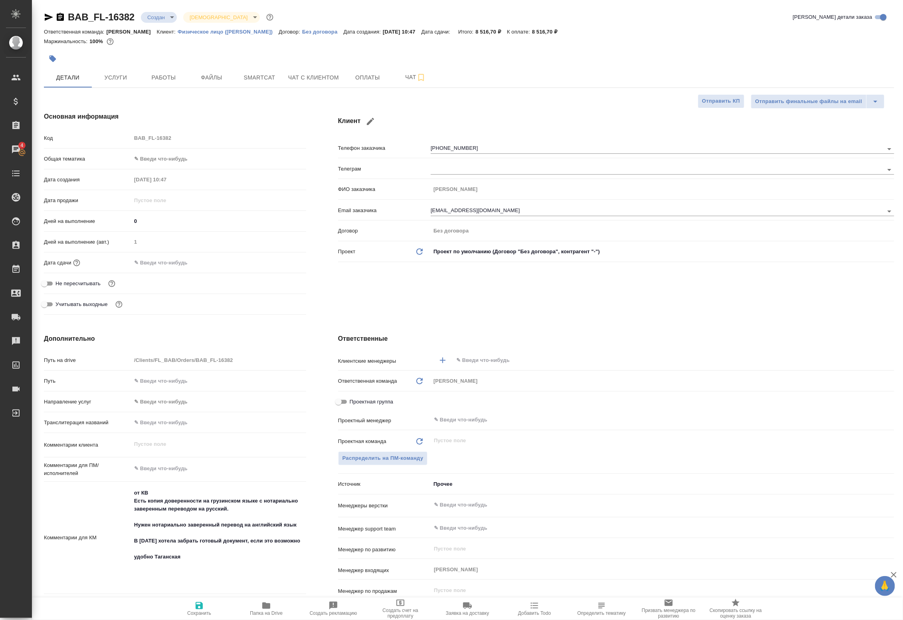
type textarea "x"
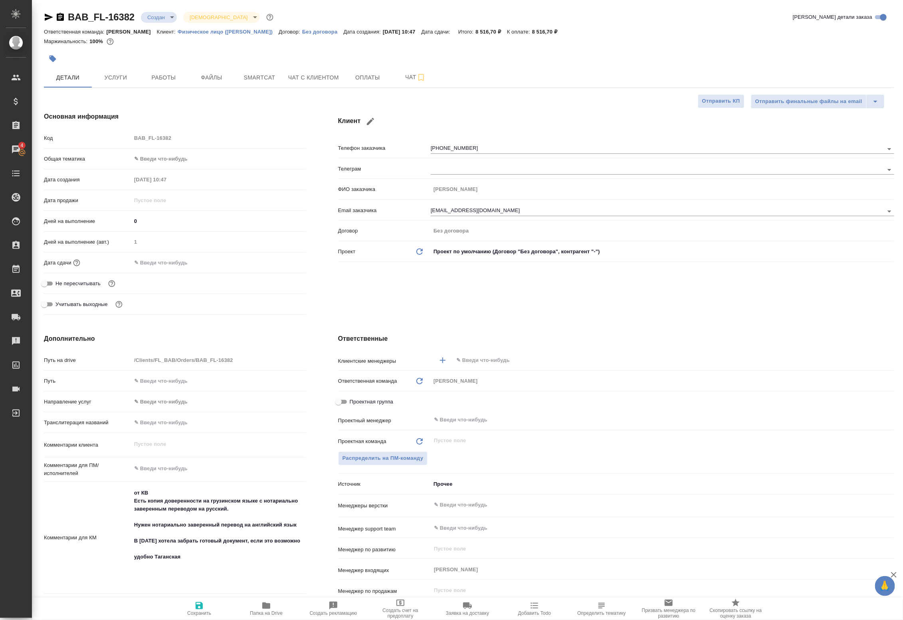
type textarea "x"
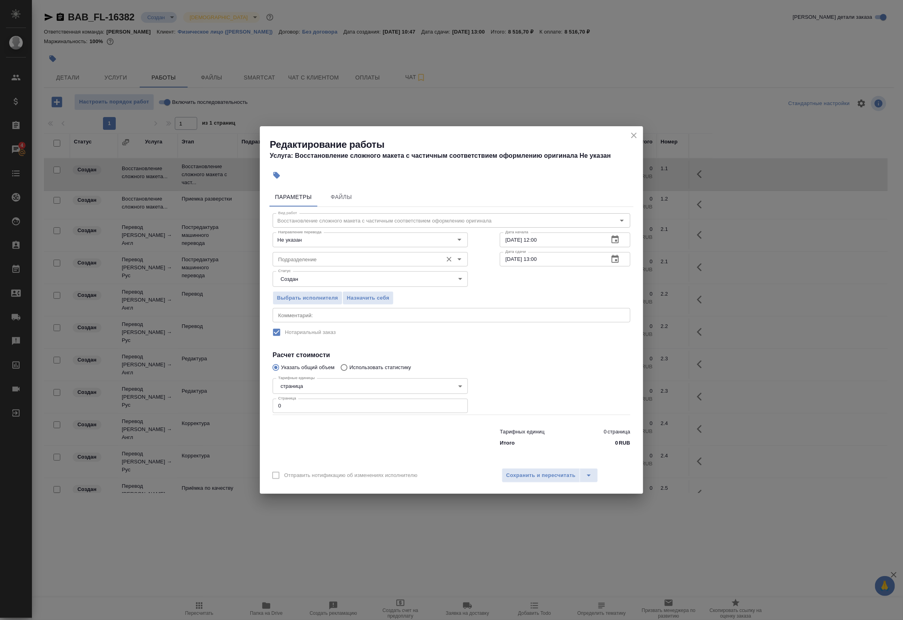
click at [312, 256] on input "Подразделение" at bounding box center [357, 259] width 164 height 10
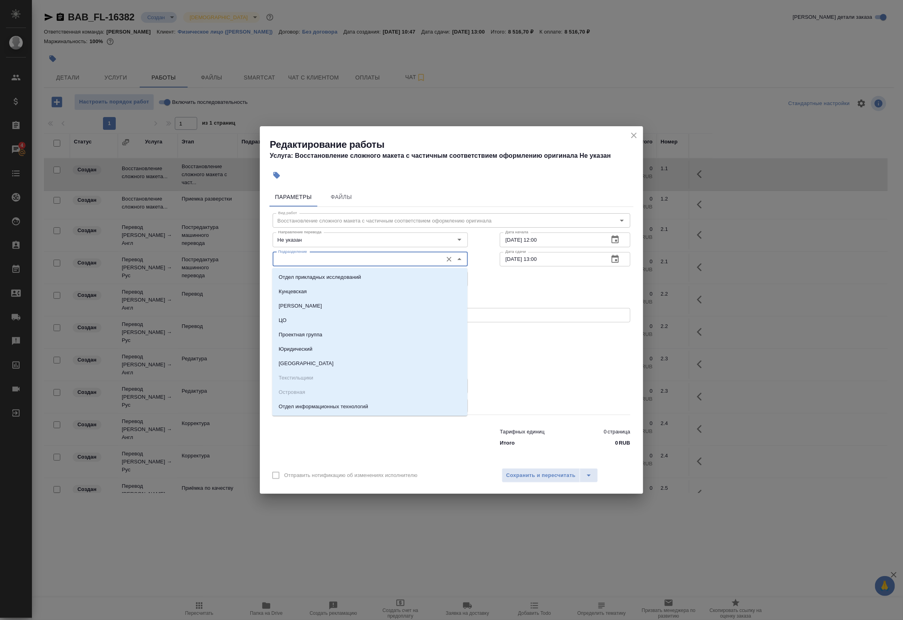
type input "в"
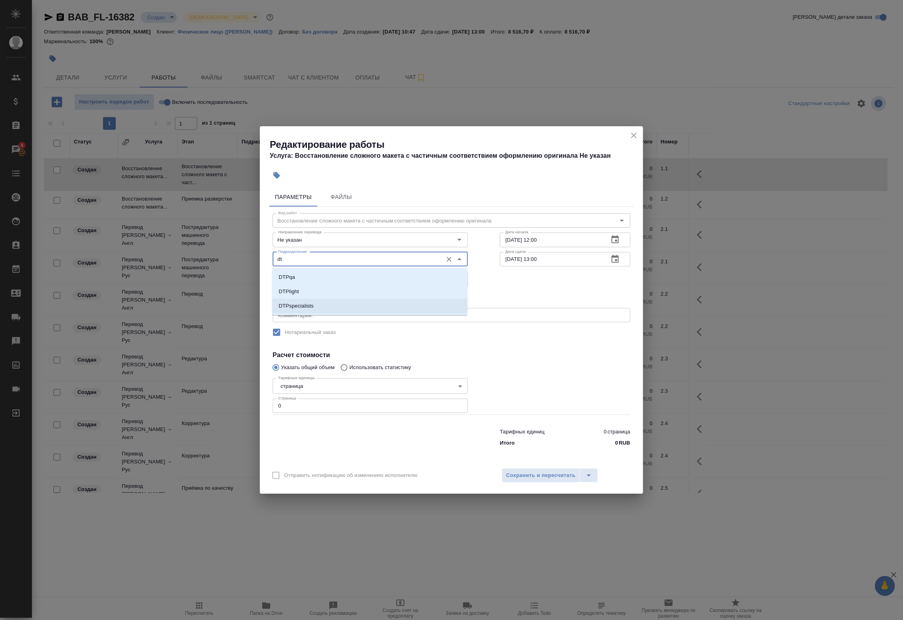
click at [305, 299] on li "DTPspecialists" at bounding box center [369, 306] width 195 height 14
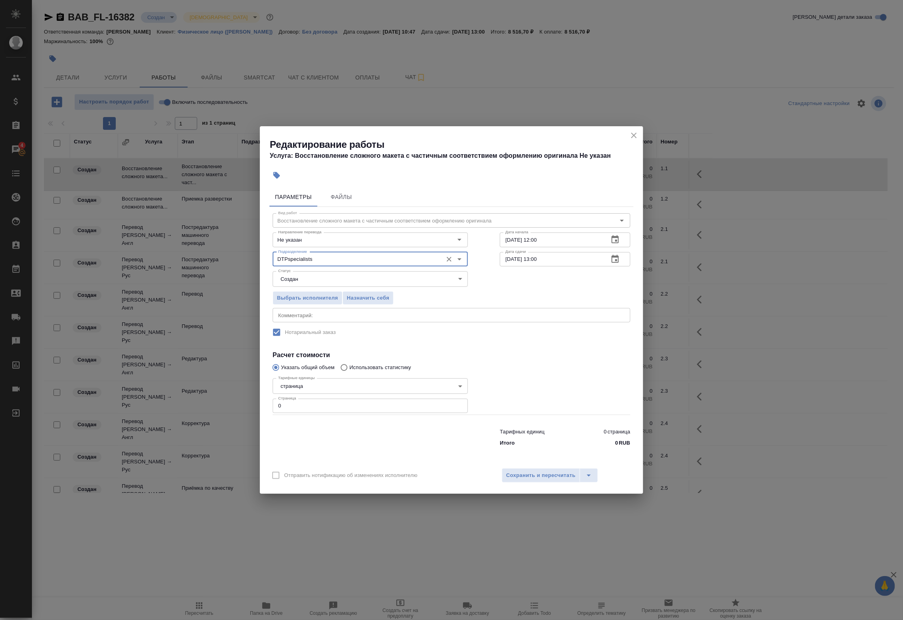
type input "DTPspecialists"
drag, startPoint x: 279, startPoint y: 404, endPoint x: 232, endPoint y: 399, distance: 47.4
click at [232, 399] on div "Редактирование работы Услуга: Восстановление сложного макета с частичным соотве…" at bounding box center [451, 310] width 903 height 620
type input "6"
click at [297, 305] on button "Выбрать исполнителя" at bounding box center [308, 298] width 70 height 14
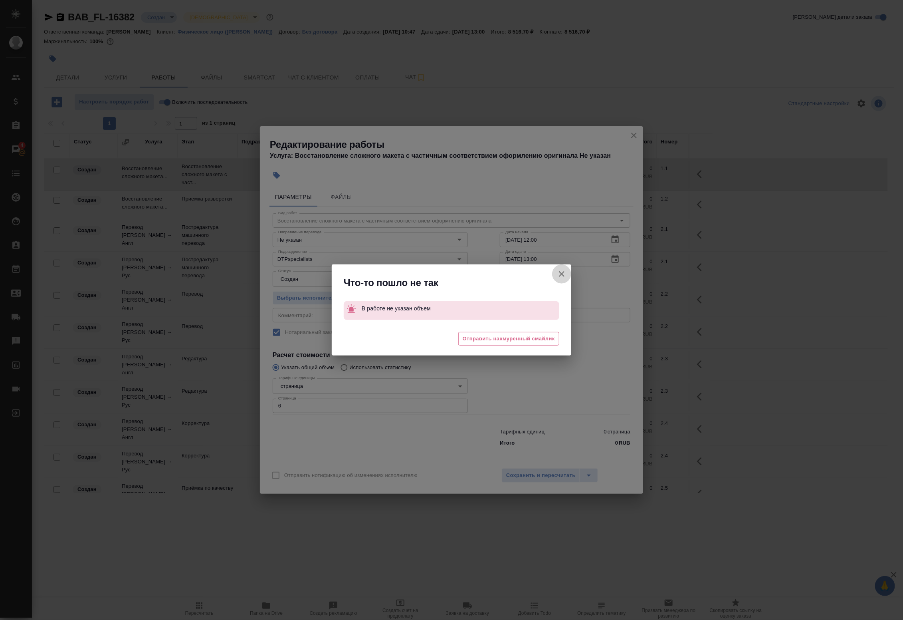
click at [557, 274] on icon "button" at bounding box center [562, 274] width 10 height 10
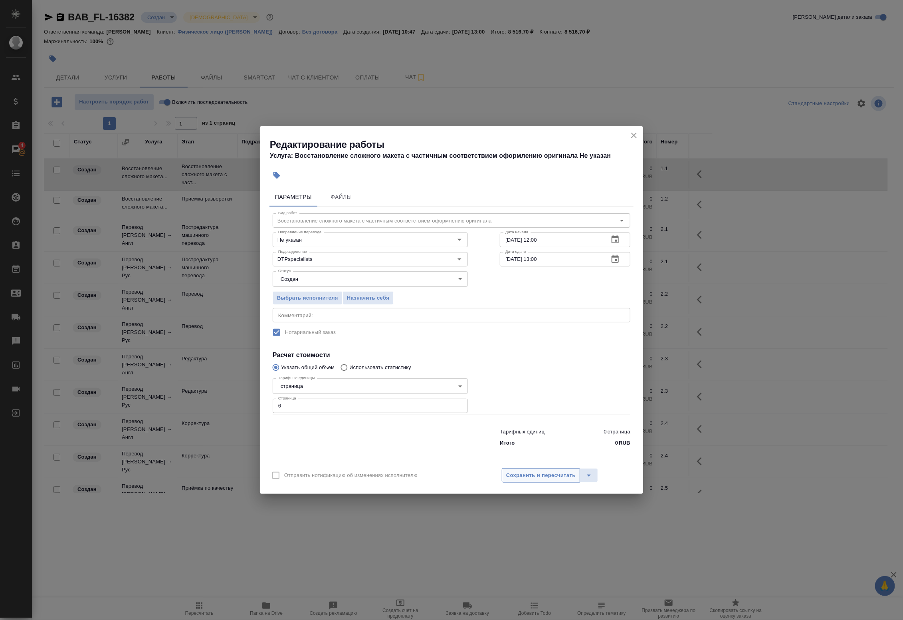
click at [541, 471] on span "Сохранить и пересчитать" at bounding box center [540, 475] width 69 height 9
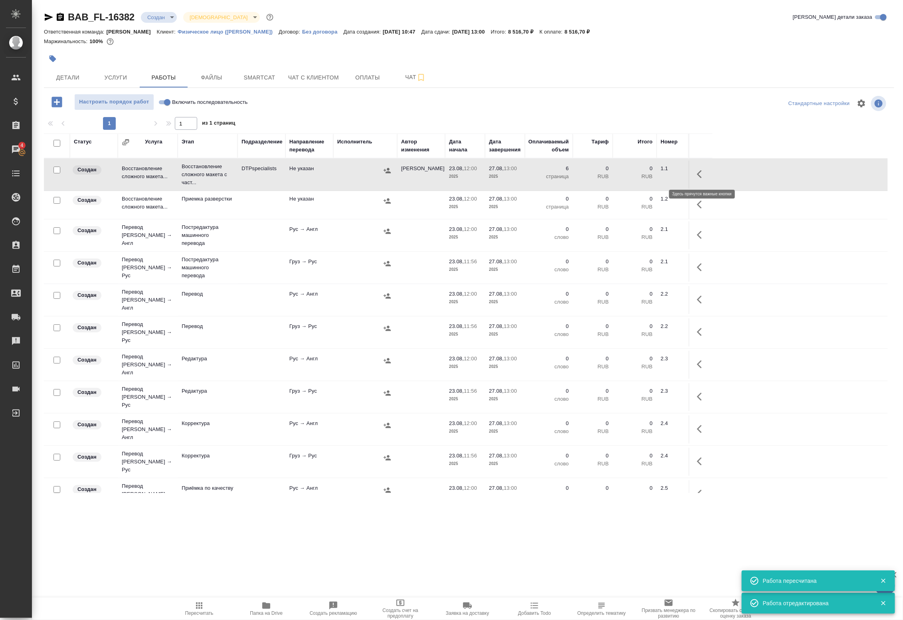
click at [701, 171] on icon "button" at bounding box center [699, 174] width 5 height 8
click at [646, 175] on icon "button" at bounding box center [643, 174] width 10 height 10
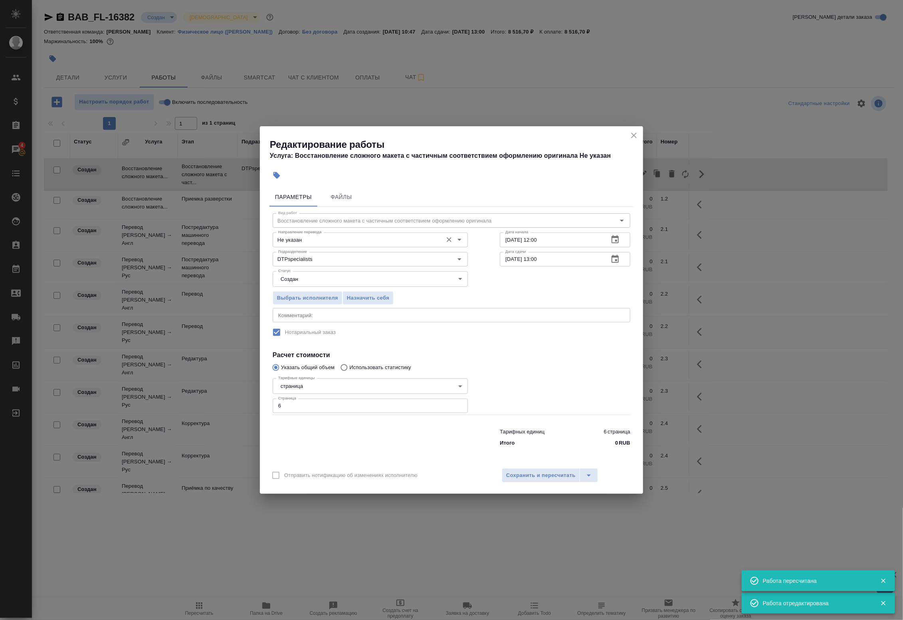
click at [357, 232] on div "Направление перевода Не указан Направление перевода" at bounding box center [370, 238] width 195 height 19
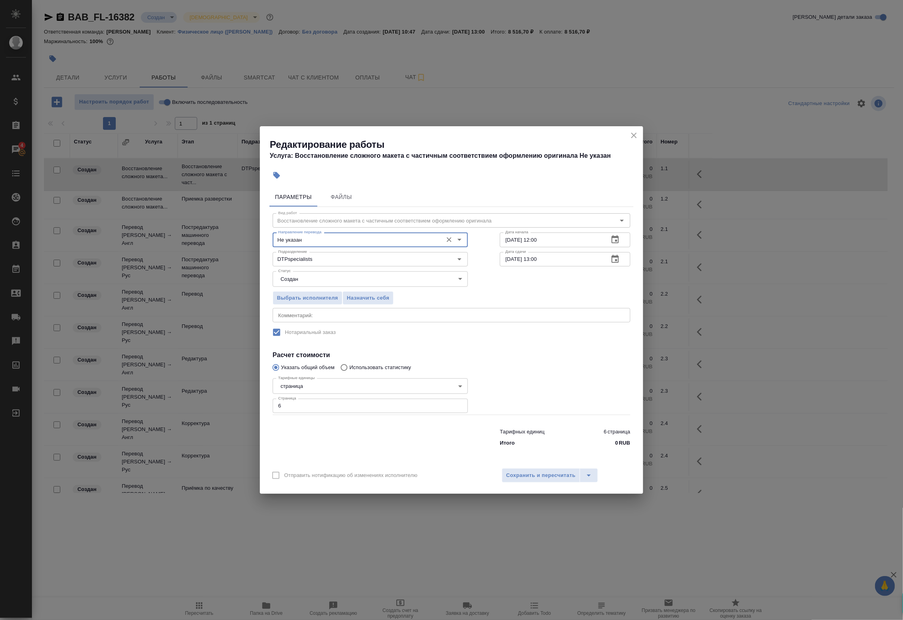
click at [360, 213] on div "Направление перевода Не указан Направление перевода" at bounding box center [370, 238] width 227 height 51
click at [320, 280] on body "🙏 .cls-1 fill:#fff; AWATERA Badanyan Artak Клиенты Спецификации Заказы 4 Чаты T…" at bounding box center [451, 310] width 903 height 620
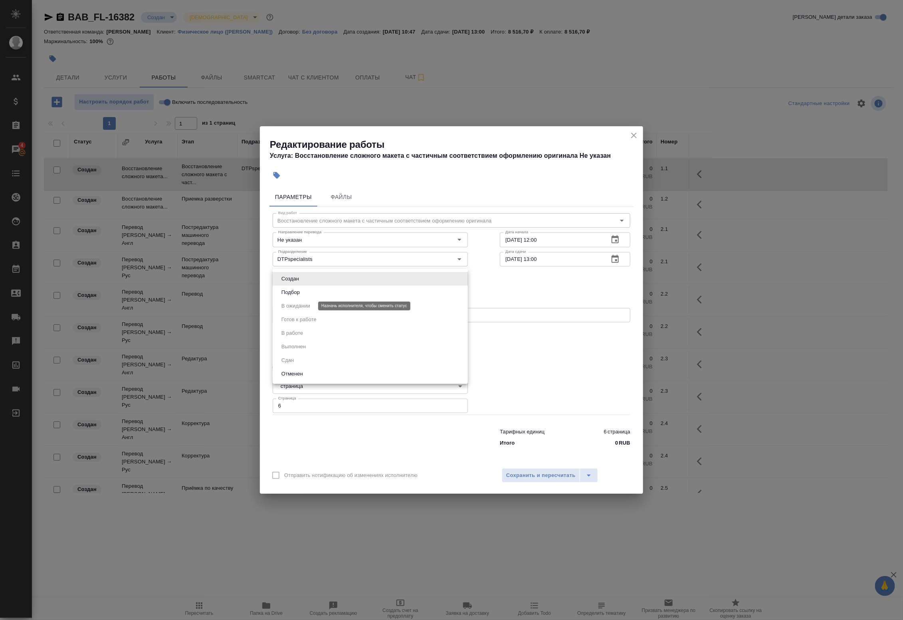
click at [310, 293] on li "Подбор" at bounding box center [370, 292] width 195 height 14
type input "recruiting"
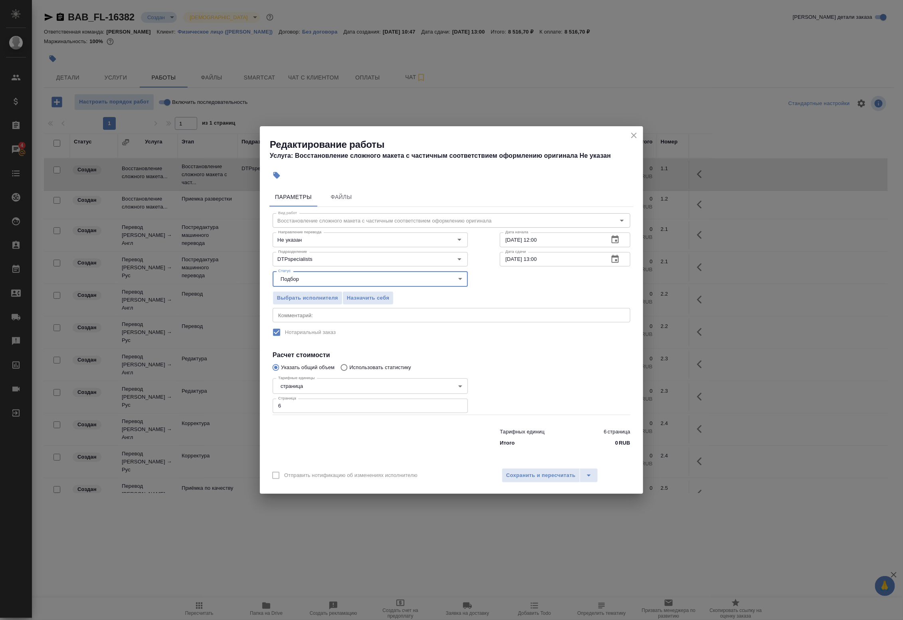
click at [507, 291] on div "Выбрать исполнителя Назначить себя" at bounding box center [452, 296] width 390 height 49
click at [620, 260] on icon "button" at bounding box center [615, 259] width 10 height 10
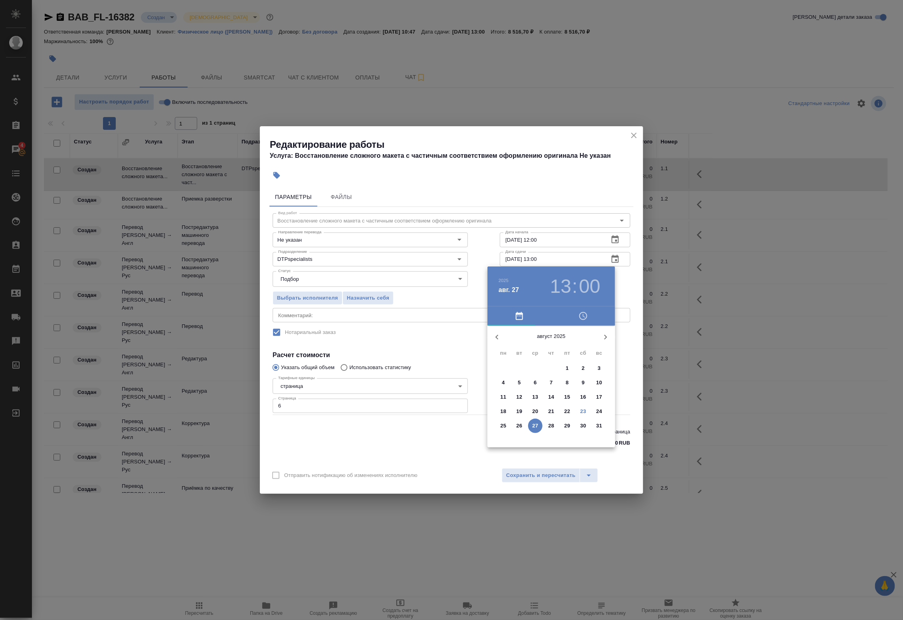
click at [503, 426] on p "25" at bounding box center [504, 426] width 6 height 8
type input "25.08.2025 10:00"
click at [514, 367] on div at bounding box center [551, 388] width 104 height 104
click at [621, 270] on div at bounding box center [451, 310] width 903 height 620
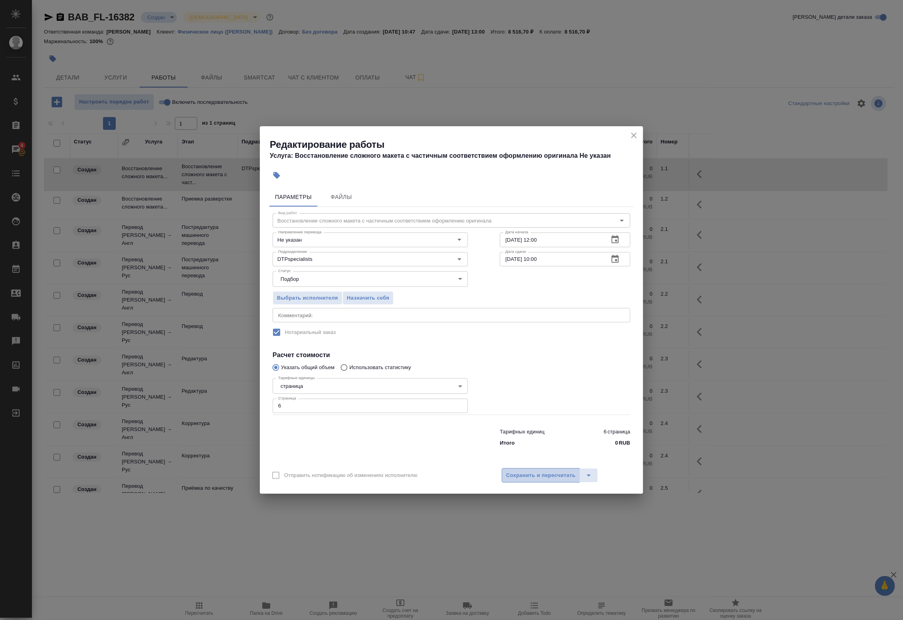
click at [519, 479] on span "Сохранить и пересчитать" at bounding box center [540, 475] width 69 height 9
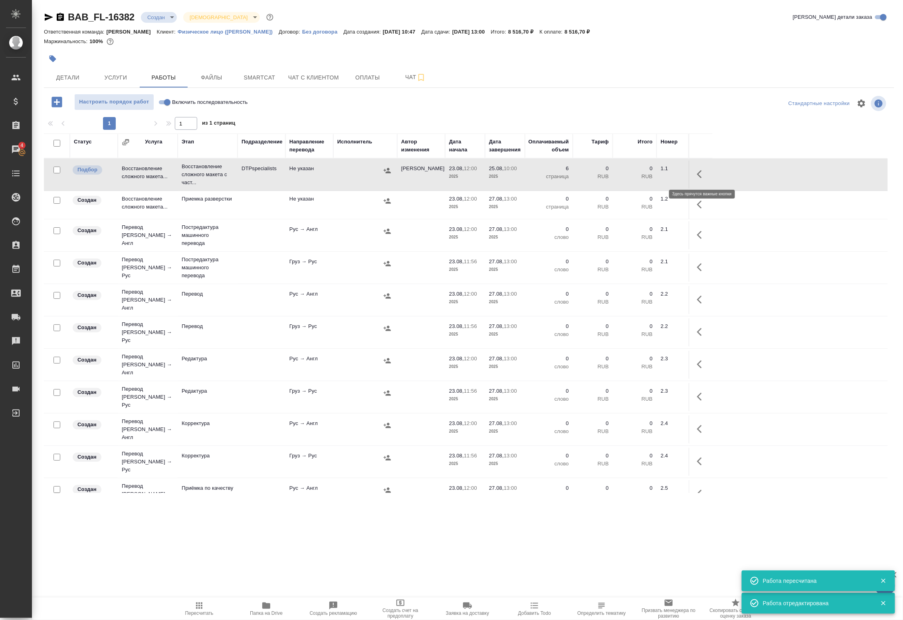
click at [701, 174] on icon "button" at bounding box center [702, 174] width 10 height 10
click at [642, 174] on icon "button" at bounding box center [643, 174] width 10 height 10
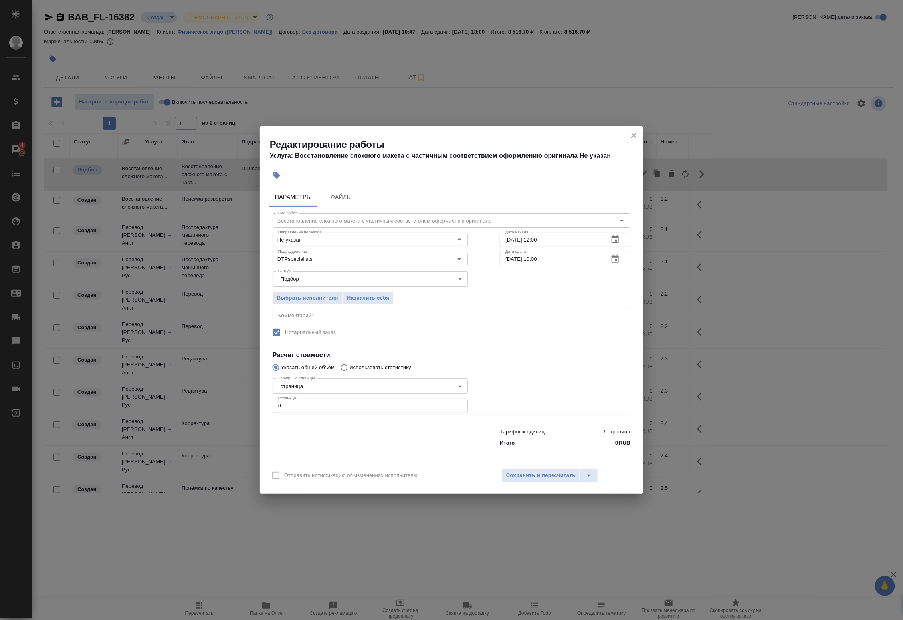
click at [300, 315] on textarea at bounding box center [451, 315] width 347 height 6
click at [300, 299] on span "Выбрать исполнителя" at bounding box center [307, 297] width 61 height 9
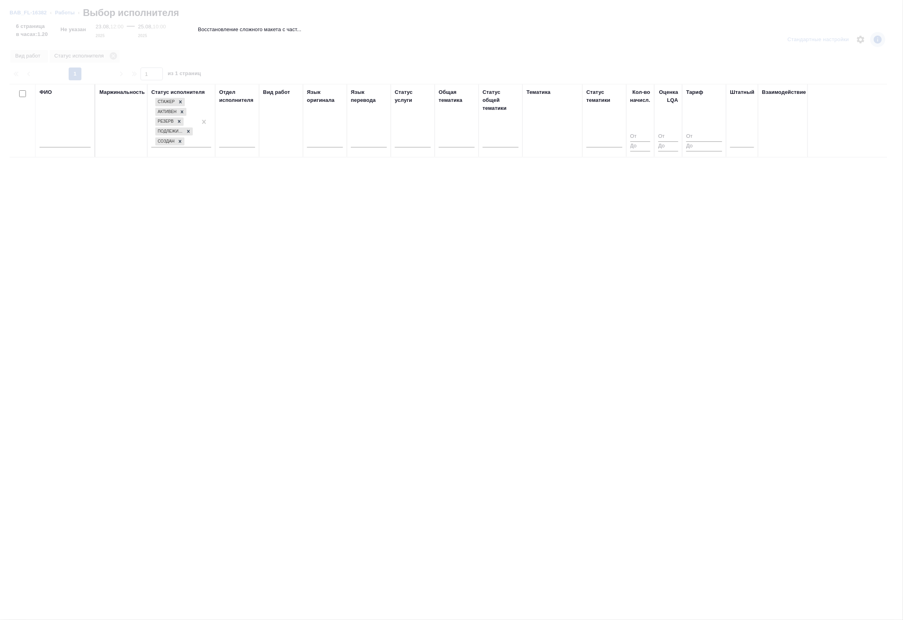
click at [59, 136] on div at bounding box center [65, 143] width 51 height 20
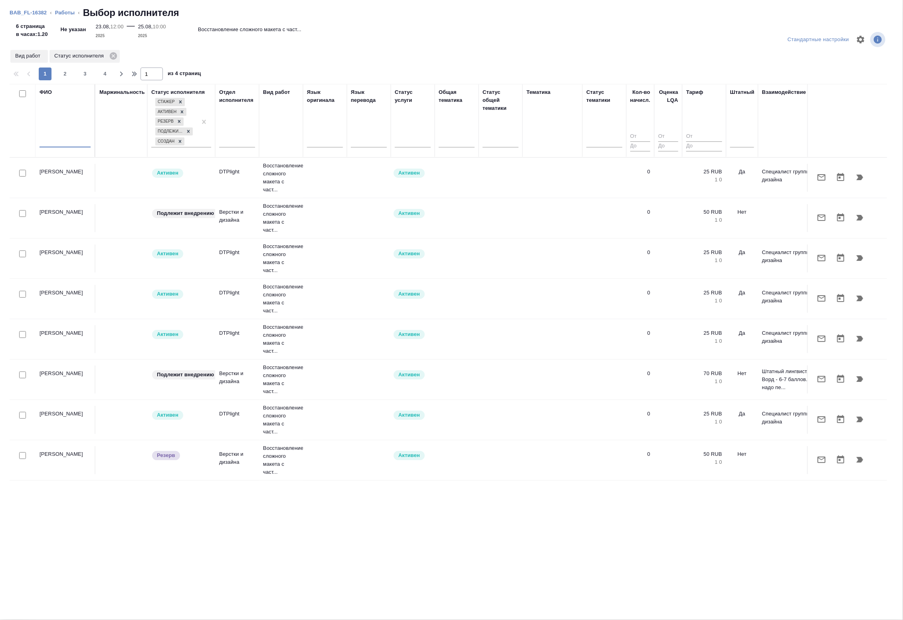
click at [57, 142] on input "text" at bounding box center [65, 142] width 51 height 10
type input "r"
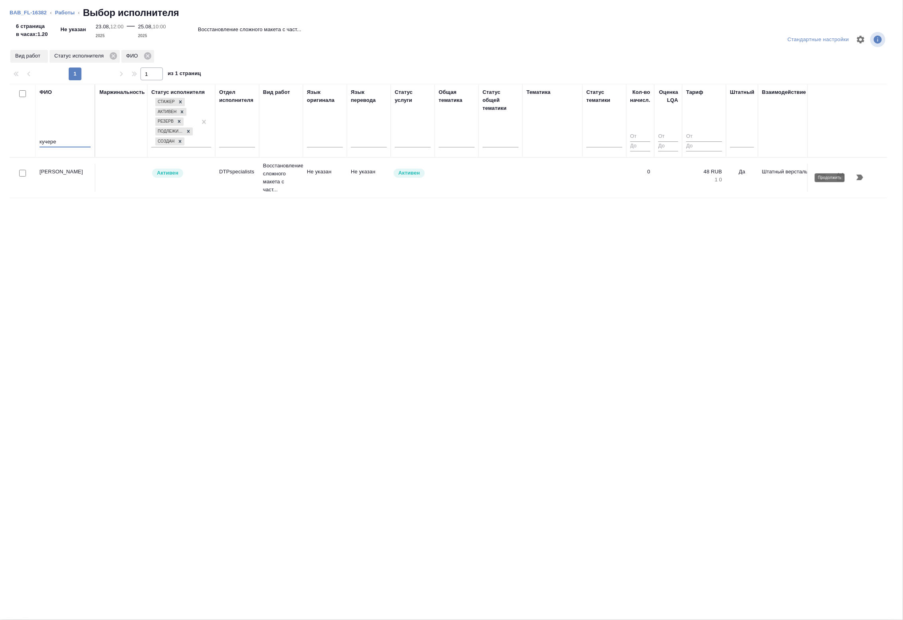
type input "кучере"
click at [863, 176] on icon "button" at bounding box center [860, 177] width 10 height 10
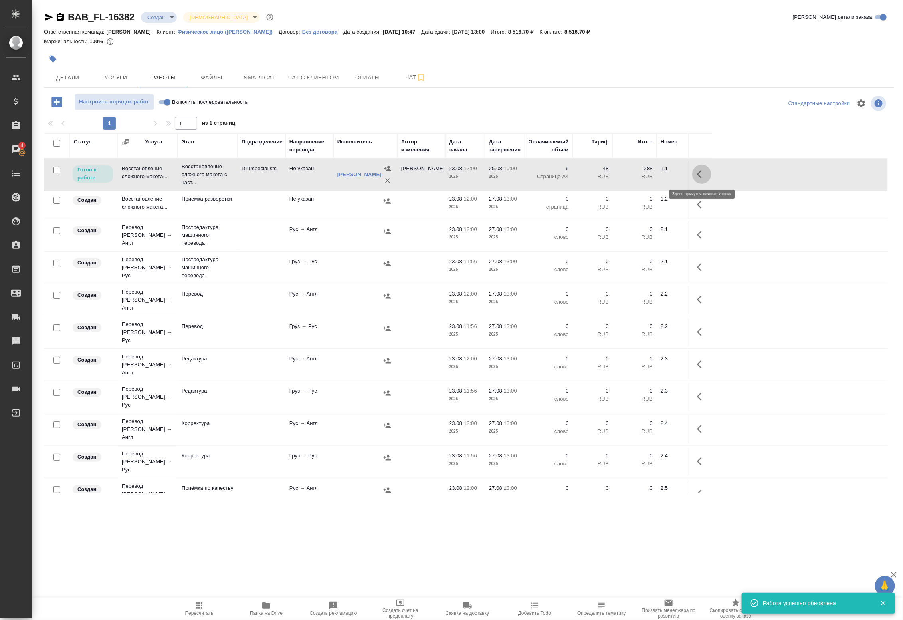
click at [700, 174] on icon "button" at bounding box center [702, 174] width 10 height 10
click at [645, 172] on icon "button" at bounding box center [643, 174] width 10 height 10
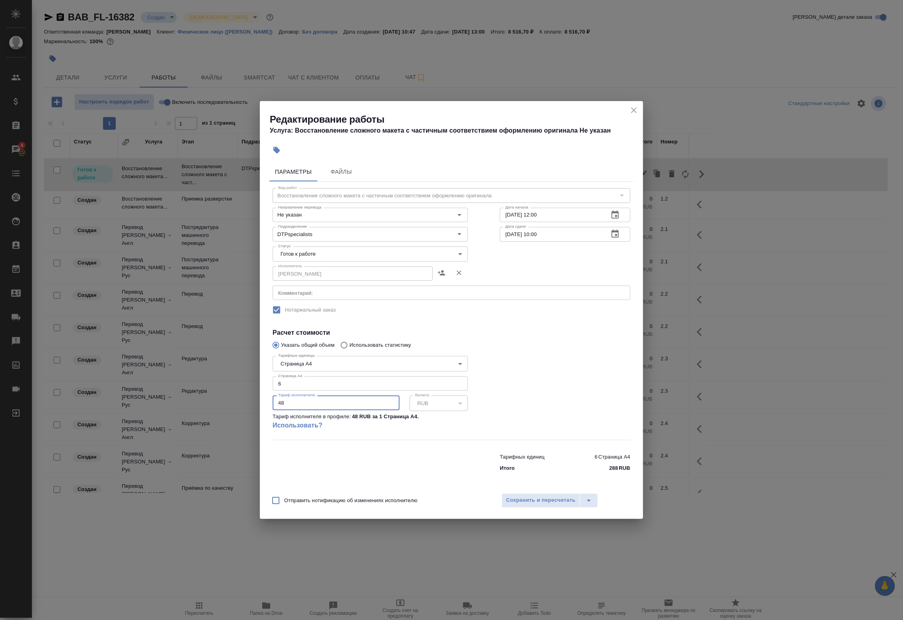
drag, startPoint x: 308, startPoint y: 402, endPoint x: 248, endPoint y: 401, distance: 59.9
click at [248, 401] on div "Редактирование работы Услуга: Восстановление сложного макета с частичным соотве…" at bounding box center [451, 310] width 903 height 620
click at [303, 386] on input "6" at bounding box center [370, 383] width 195 height 14
click at [541, 354] on div at bounding box center [565, 396] width 162 height 119
click at [569, 354] on div at bounding box center [565, 396] width 162 height 119
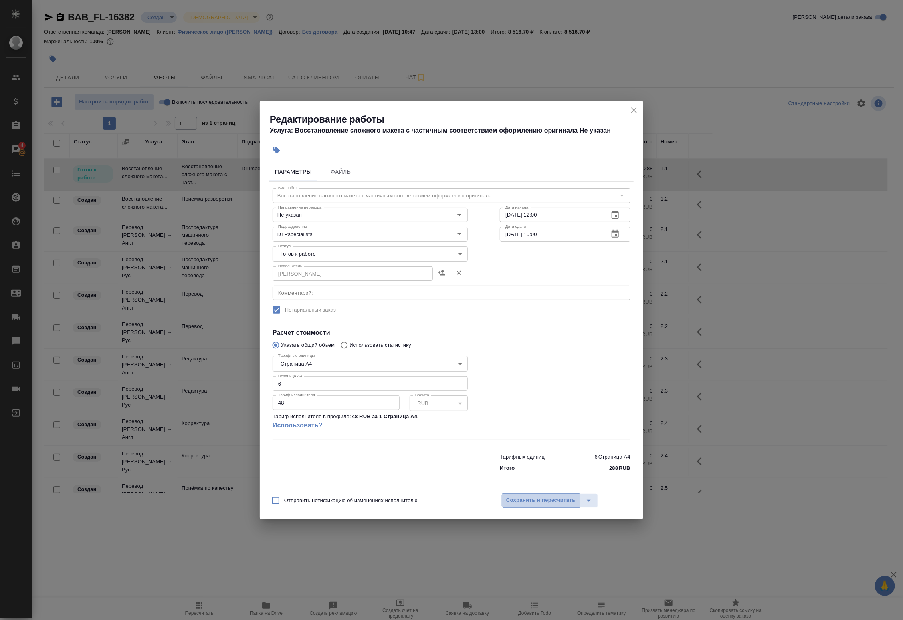
click at [543, 498] on span "Сохранить и пересчитать" at bounding box center [540, 499] width 69 height 9
